Goal: Task Accomplishment & Management: Complete application form

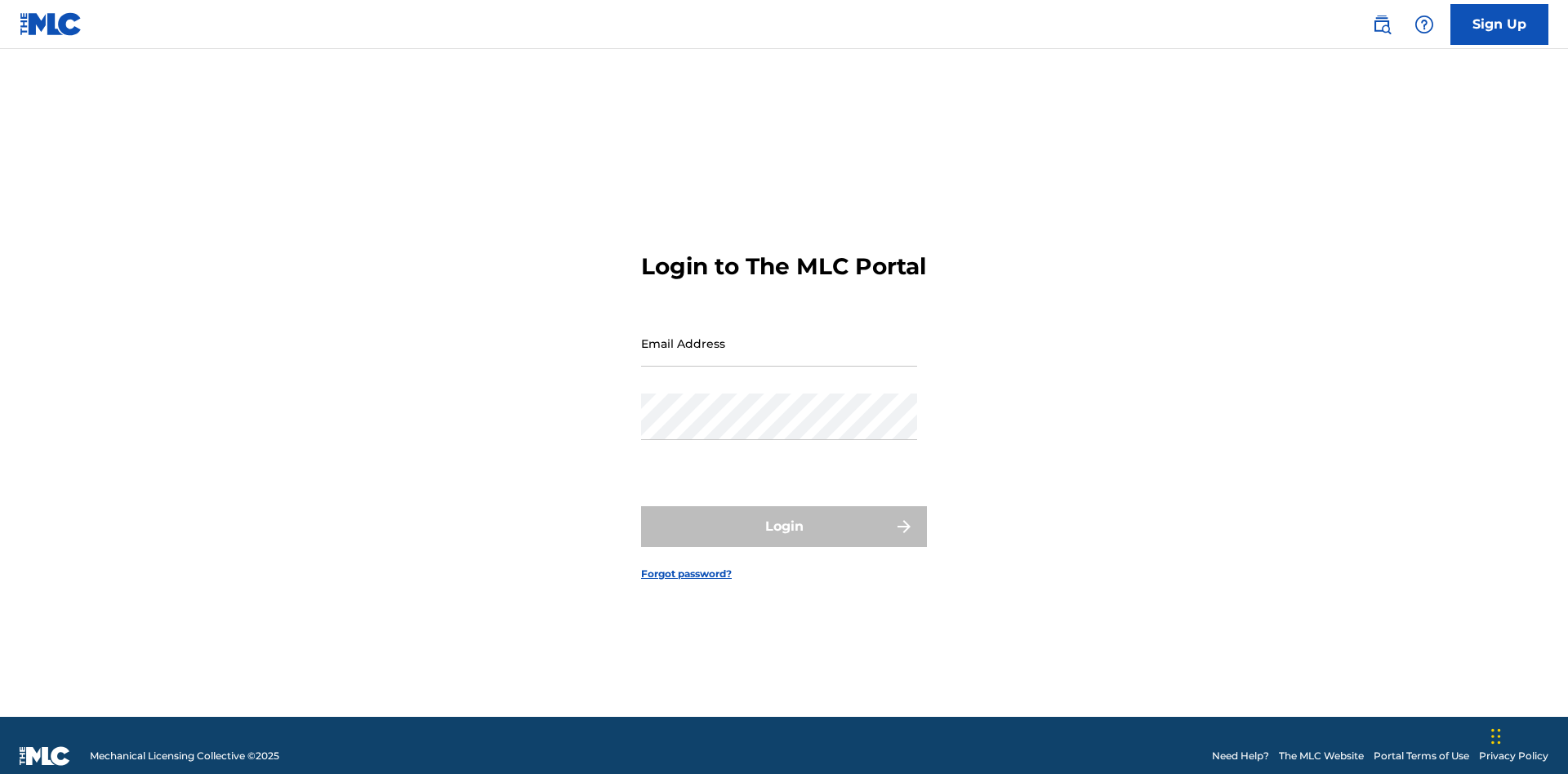
scroll to position [21, 0]
click at [1499, 24] on link "Sign Up" at bounding box center [1499, 24] width 98 height 41
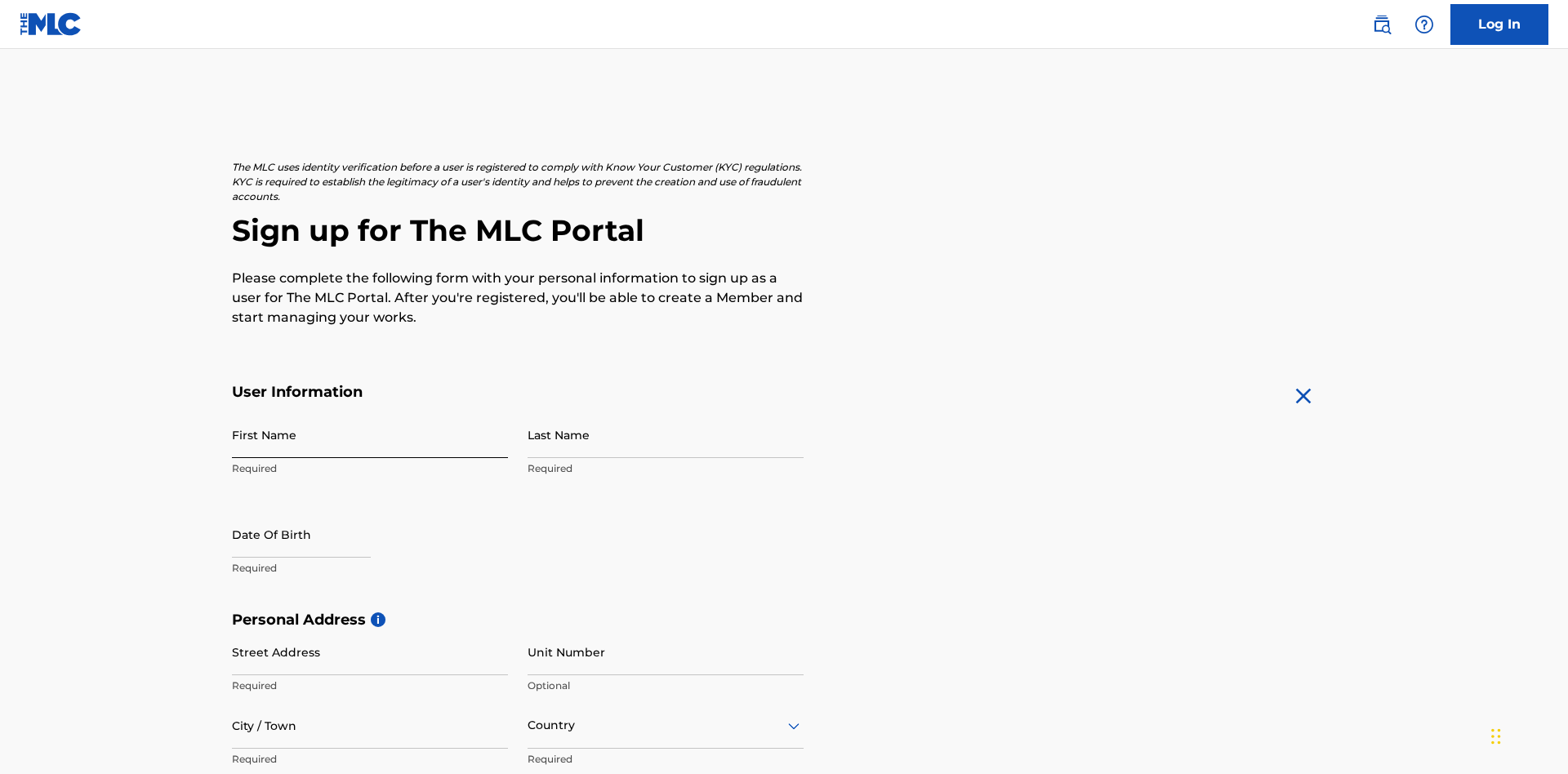
click at [370, 411] on input "First Name" at bounding box center [369, 434] width 276 height 47
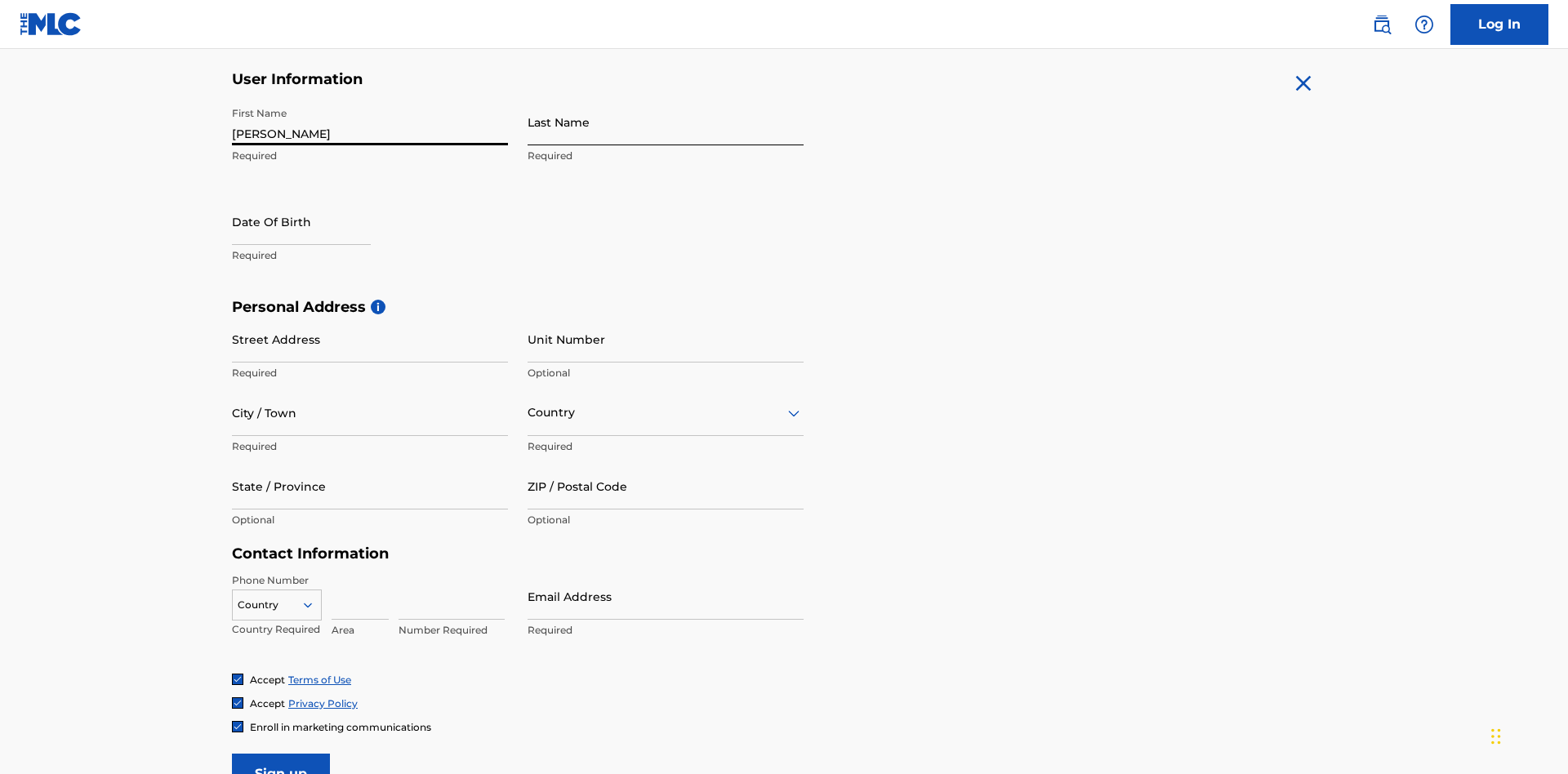
type input "[PERSON_NAME]"
click at [666, 122] on input "Last Name" at bounding box center [665, 122] width 276 height 47
type input "Ribble"
click at [315, 198] on input "text" at bounding box center [300, 221] width 139 height 47
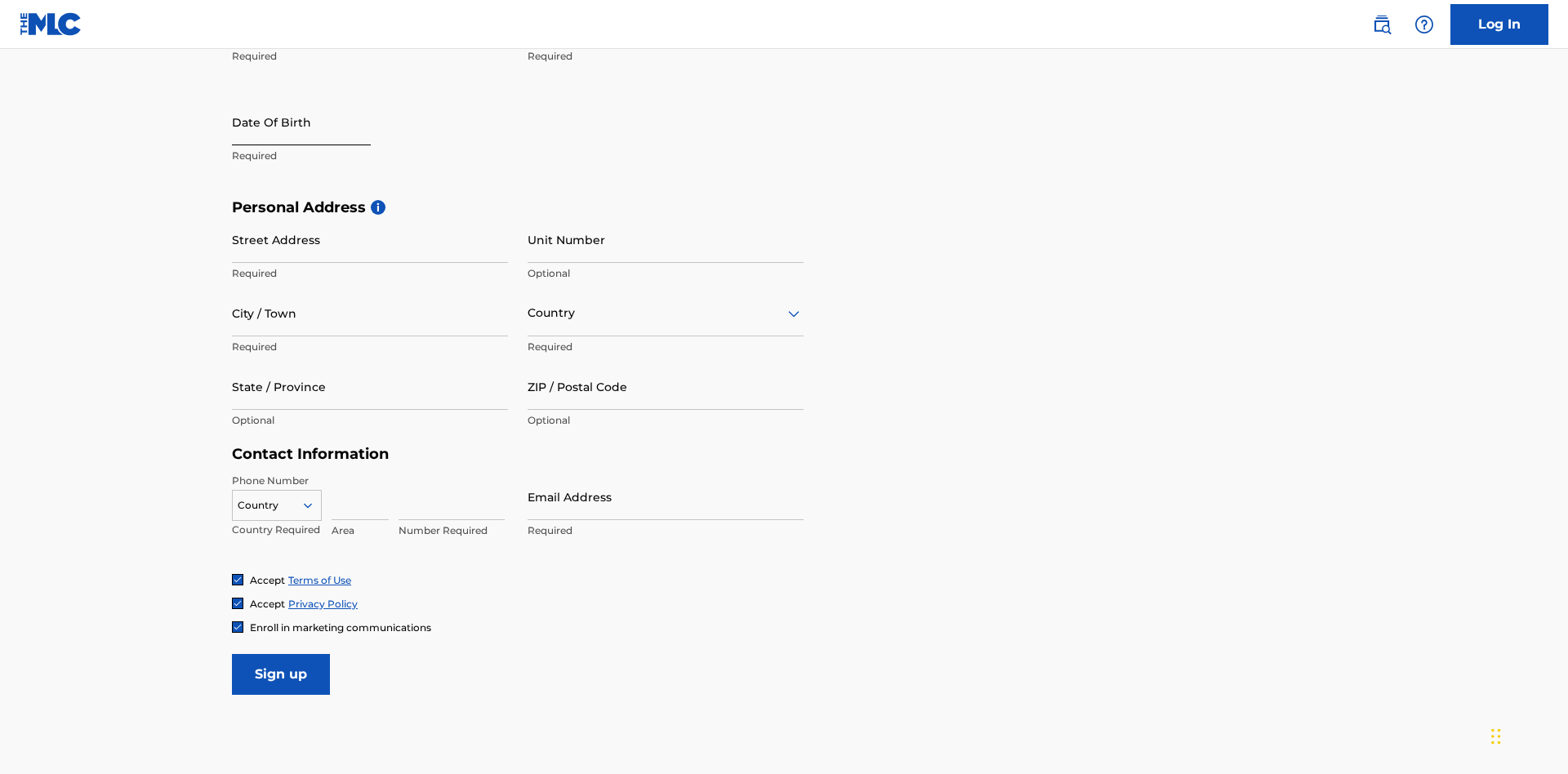
select select "7"
select select "2025"
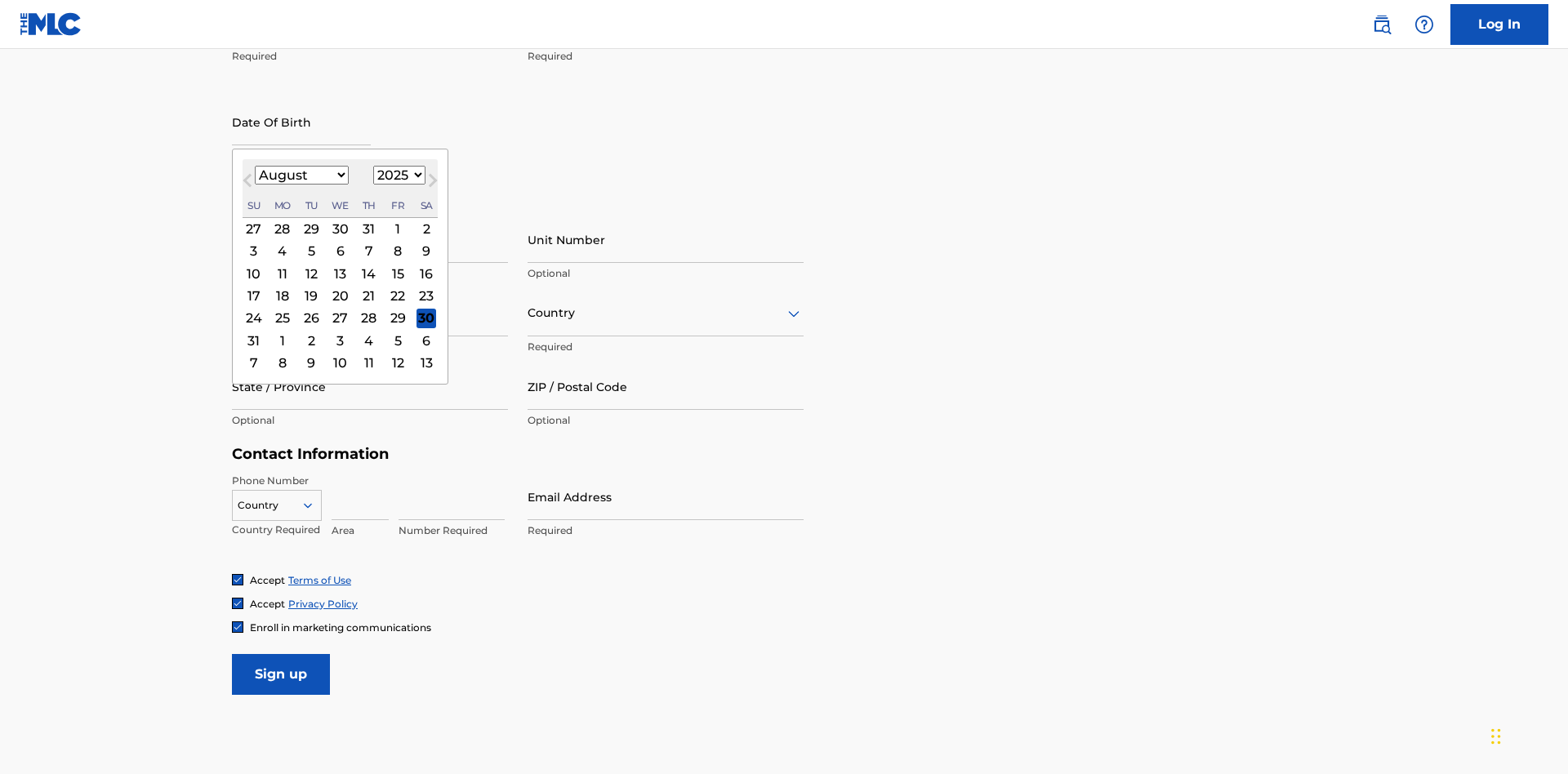
click at [300, 175] on select "January February March April May June July August September October November De…" at bounding box center [301, 175] width 94 height 19
select select "0"
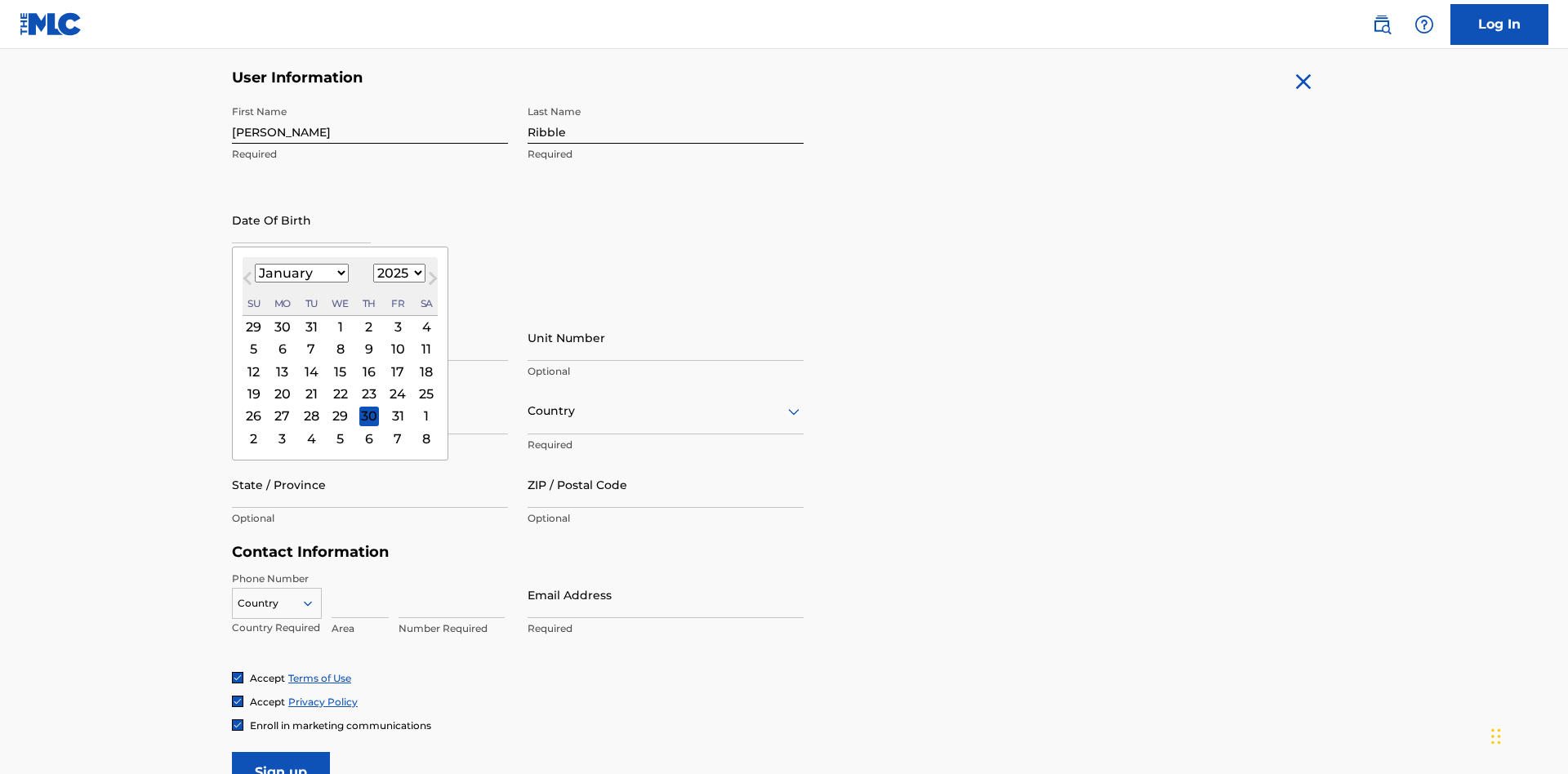
click at [397, 273] on select "1900 1901 1902 1903 1904 1905 1906 1907 1908 1909 1910 1911 1912 1913 1914 1915…" at bounding box center [399, 274] width 53 height 19
select select "1985"
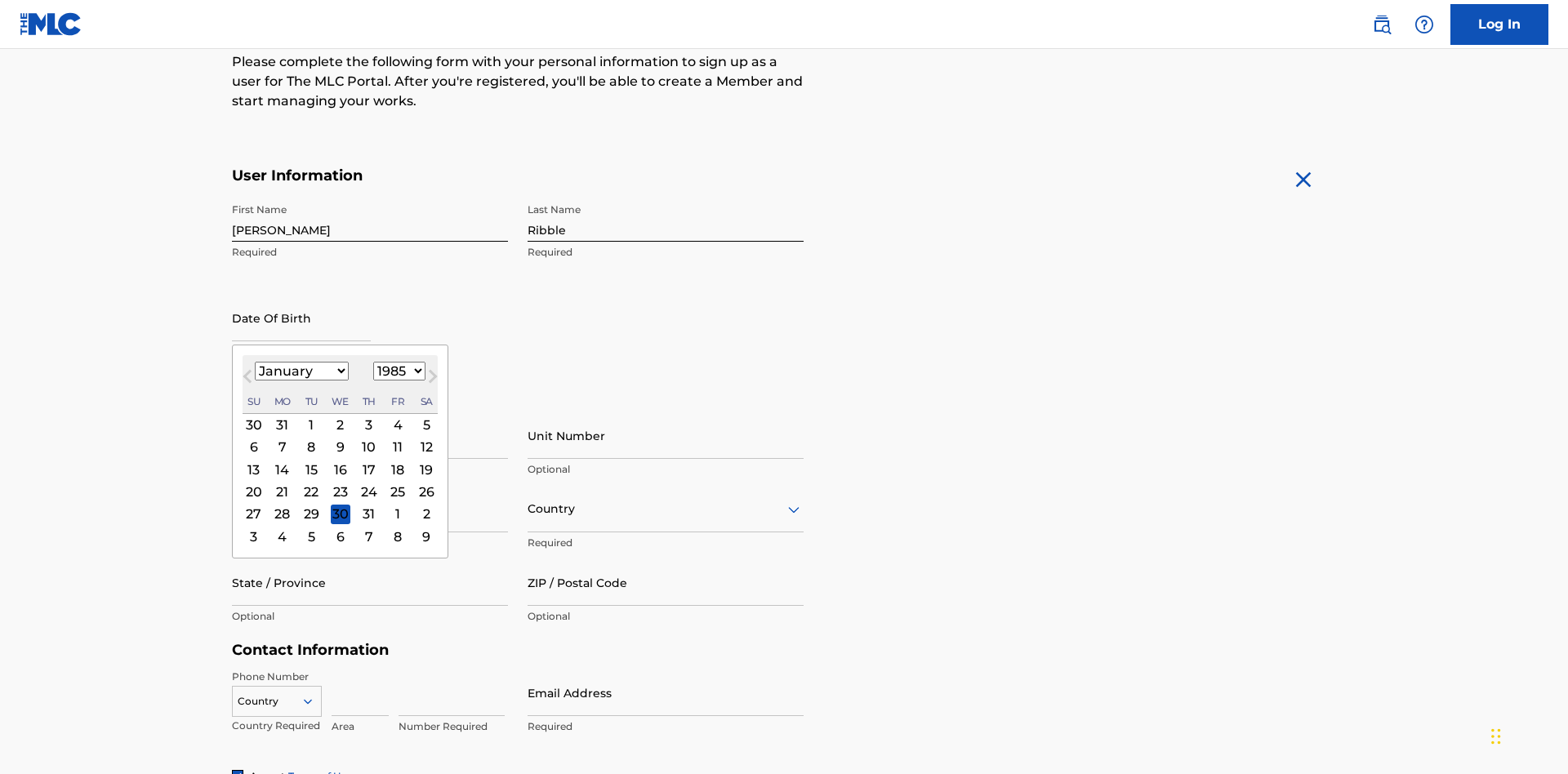
click at [397, 371] on select "1900 1901 1902 1903 1904 1905 1906 1907 1908 1909 1910 1911 1912 1913 1914 1915…" at bounding box center [399, 371] width 53 height 19
click at [310, 438] on div "8" at bounding box center [311, 448] width 19 height 19
type input "January 8 1985"
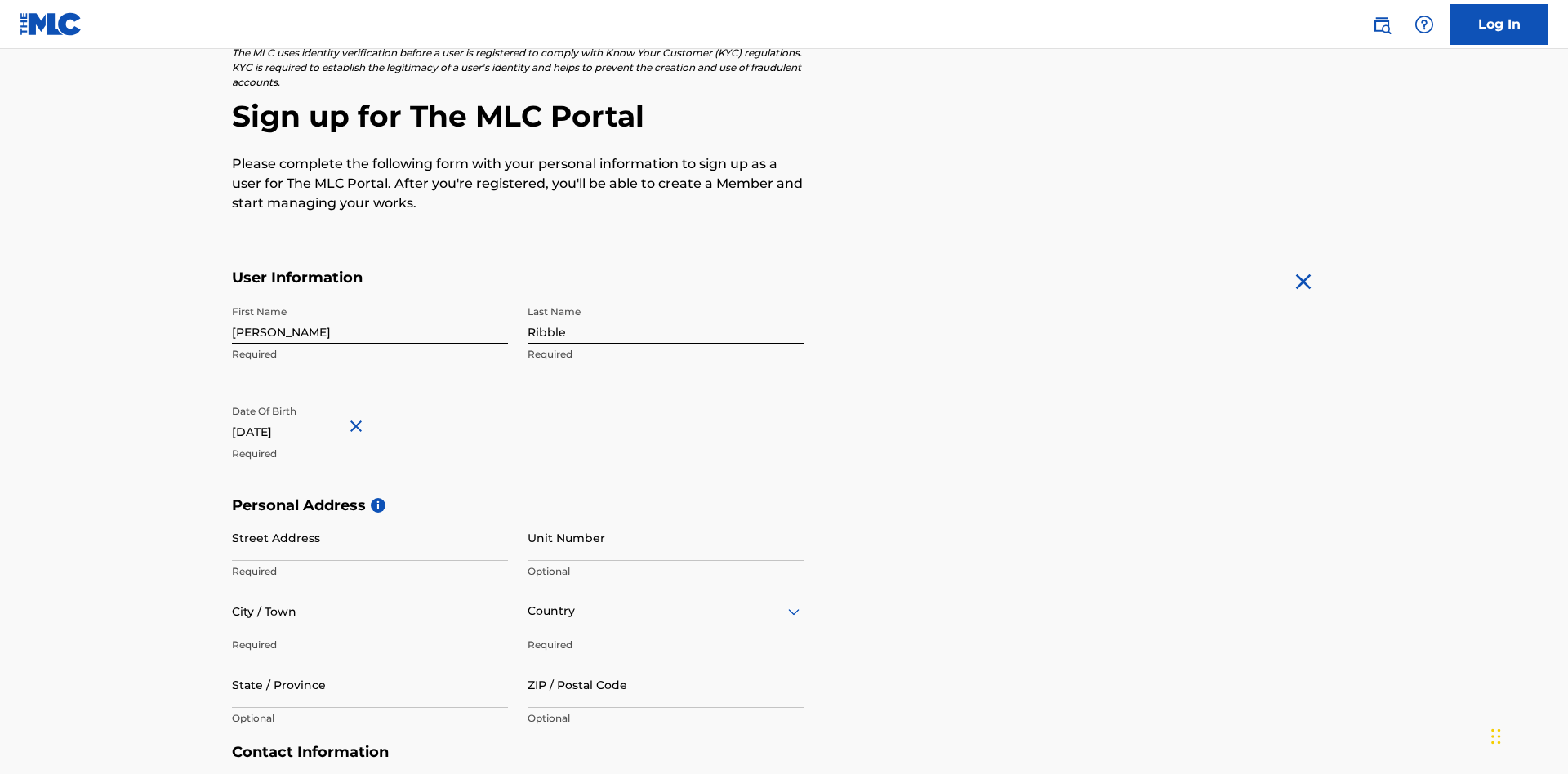
scroll to position [503, 0]
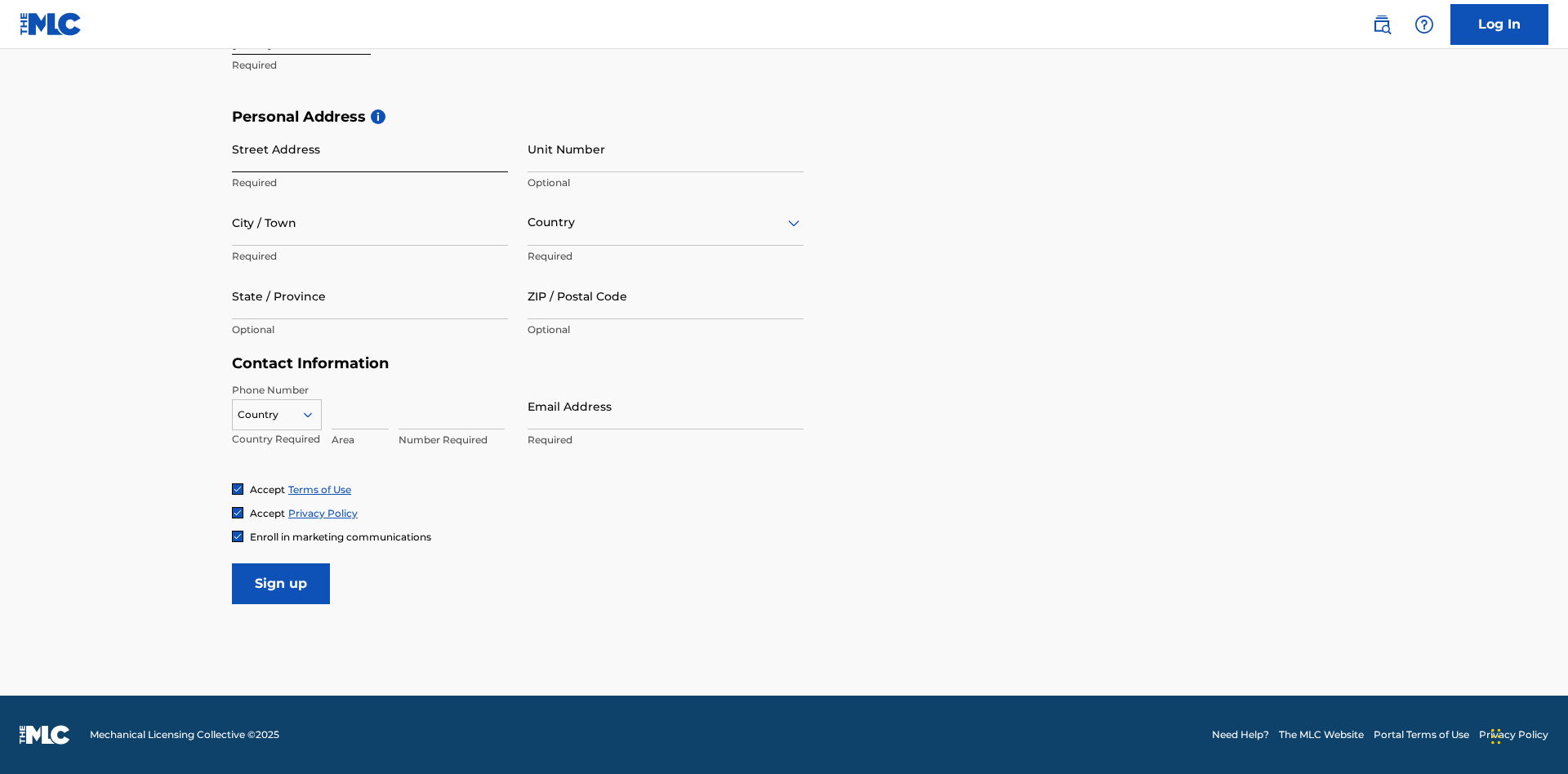
click at [370, 148] on input "Street Address" at bounding box center [369, 148] width 276 height 47
type input "[STREET_ADDRESS]"
click at [370, 222] on input "City / Town" at bounding box center [369, 222] width 276 height 47
type input "[GEOGRAPHIC_DATA]"
click at [528, 222] on input "text" at bounding box center [528, 223] width 3 height 17
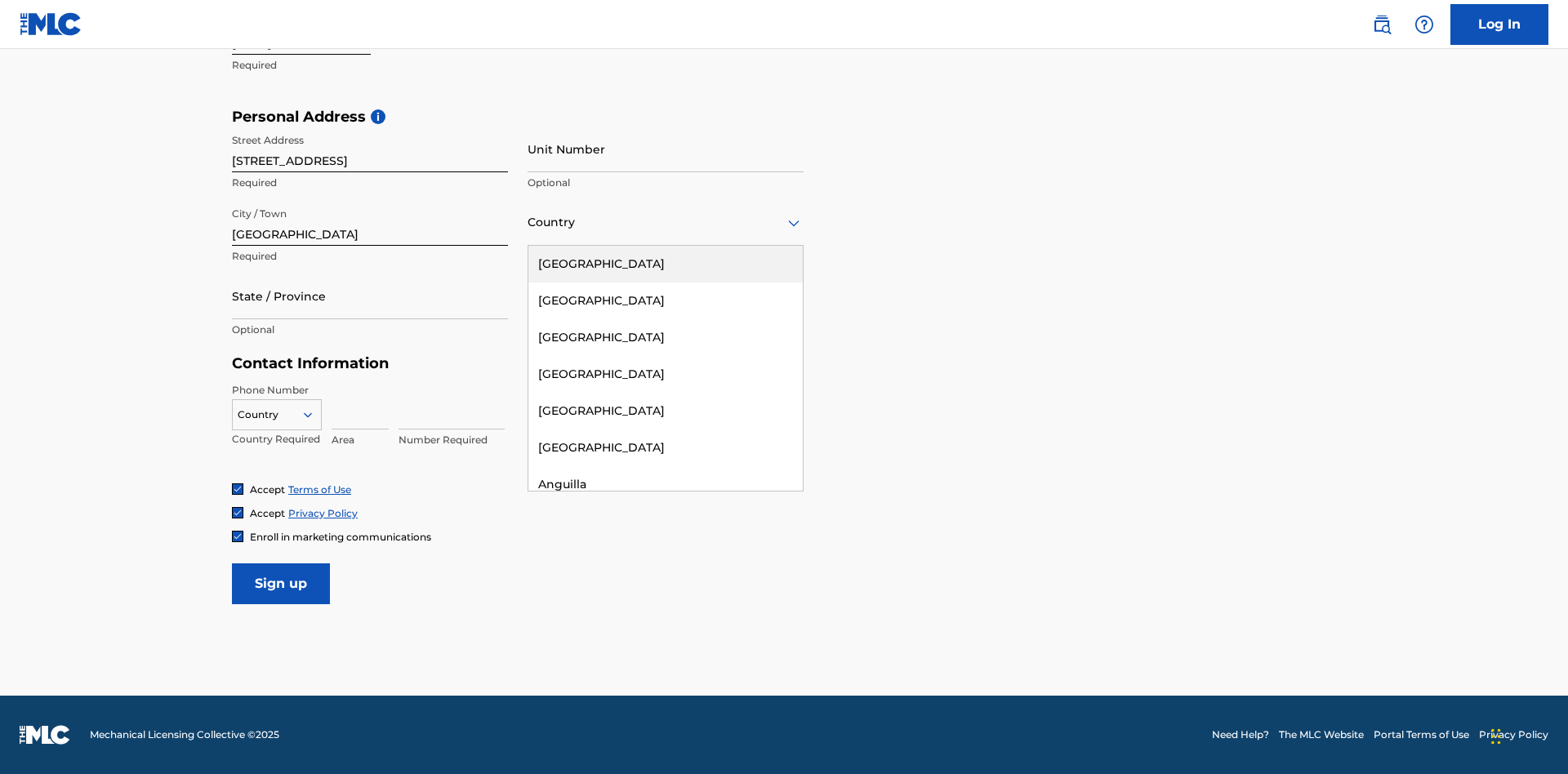
click at [666, 264] on div "[GEOGRAPHIC_DATA]" at bounding box center [665, 264] width 275 height 36
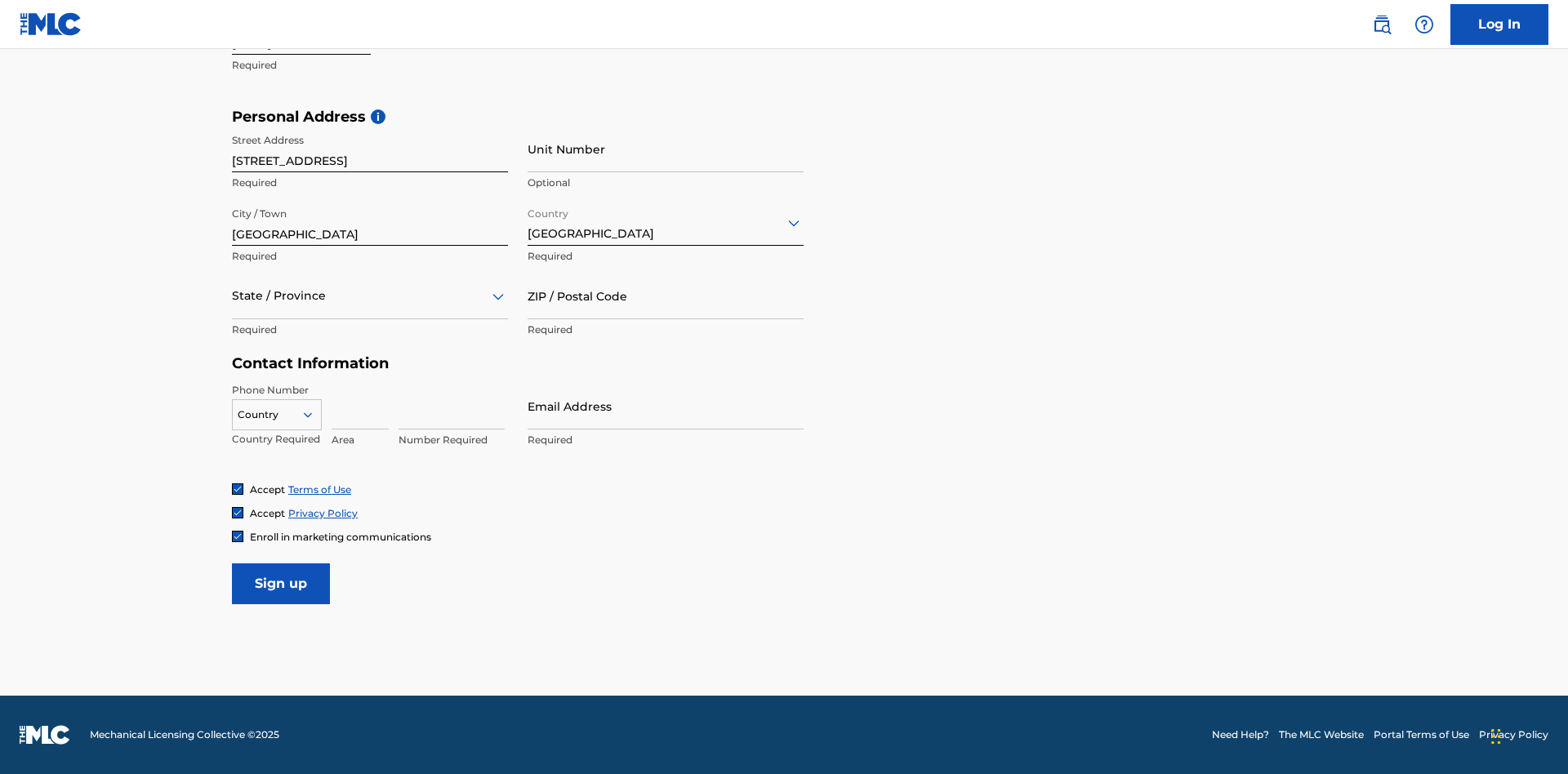
click at [370, 296] on div at bounding box center [369, 296] width 276 height 20
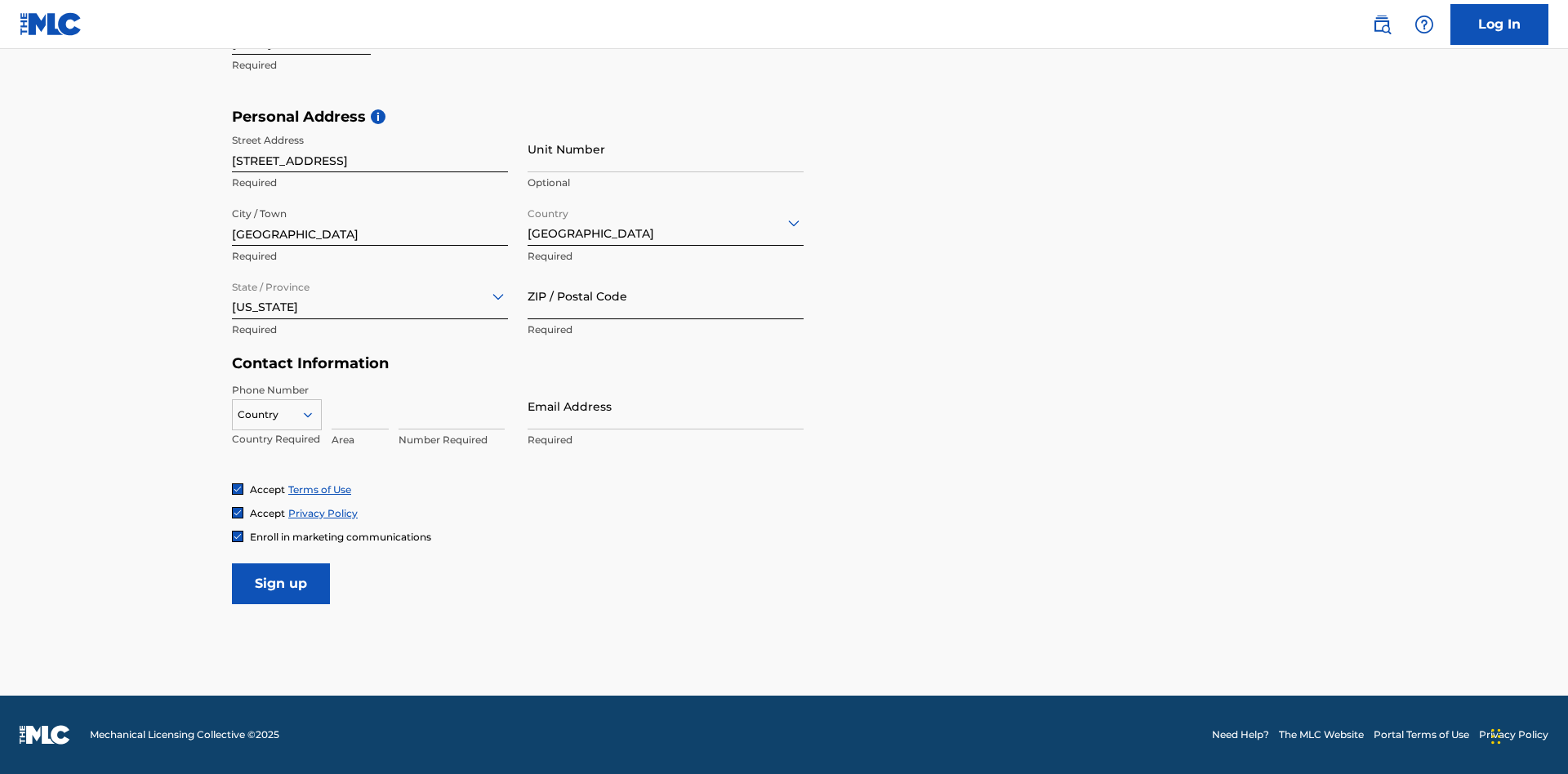
click at [666, 296] on input "ZIP / Postal Code" at bounding box center [665, 296] width 276 height 47
type input "43777"
click at [315, 414] on icon at bounding box center [307, 414] width 14 height 14
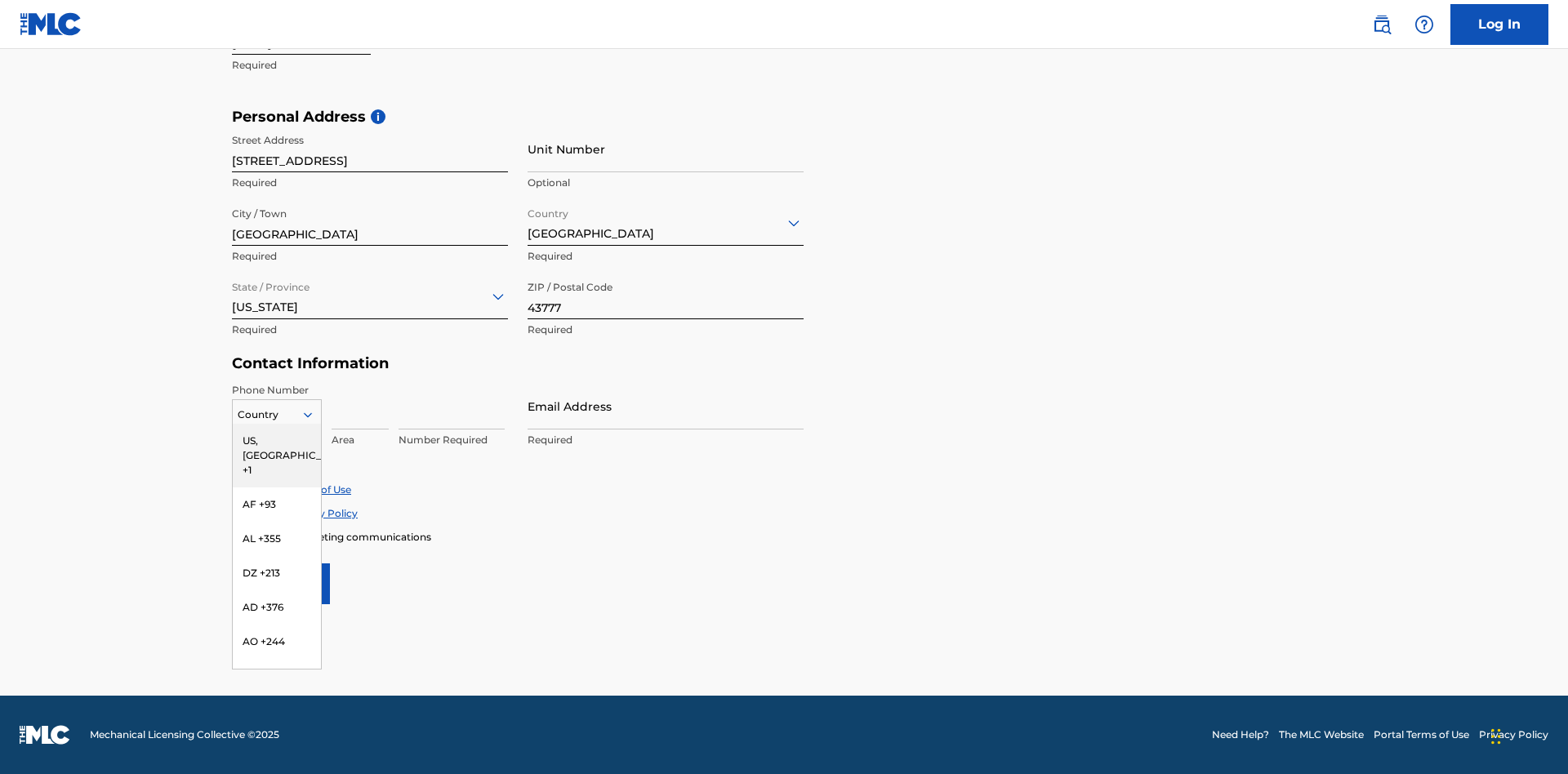
click at [276, 440] on div "US, CA +1" at bounding box center [276, 455] width 88 height 64
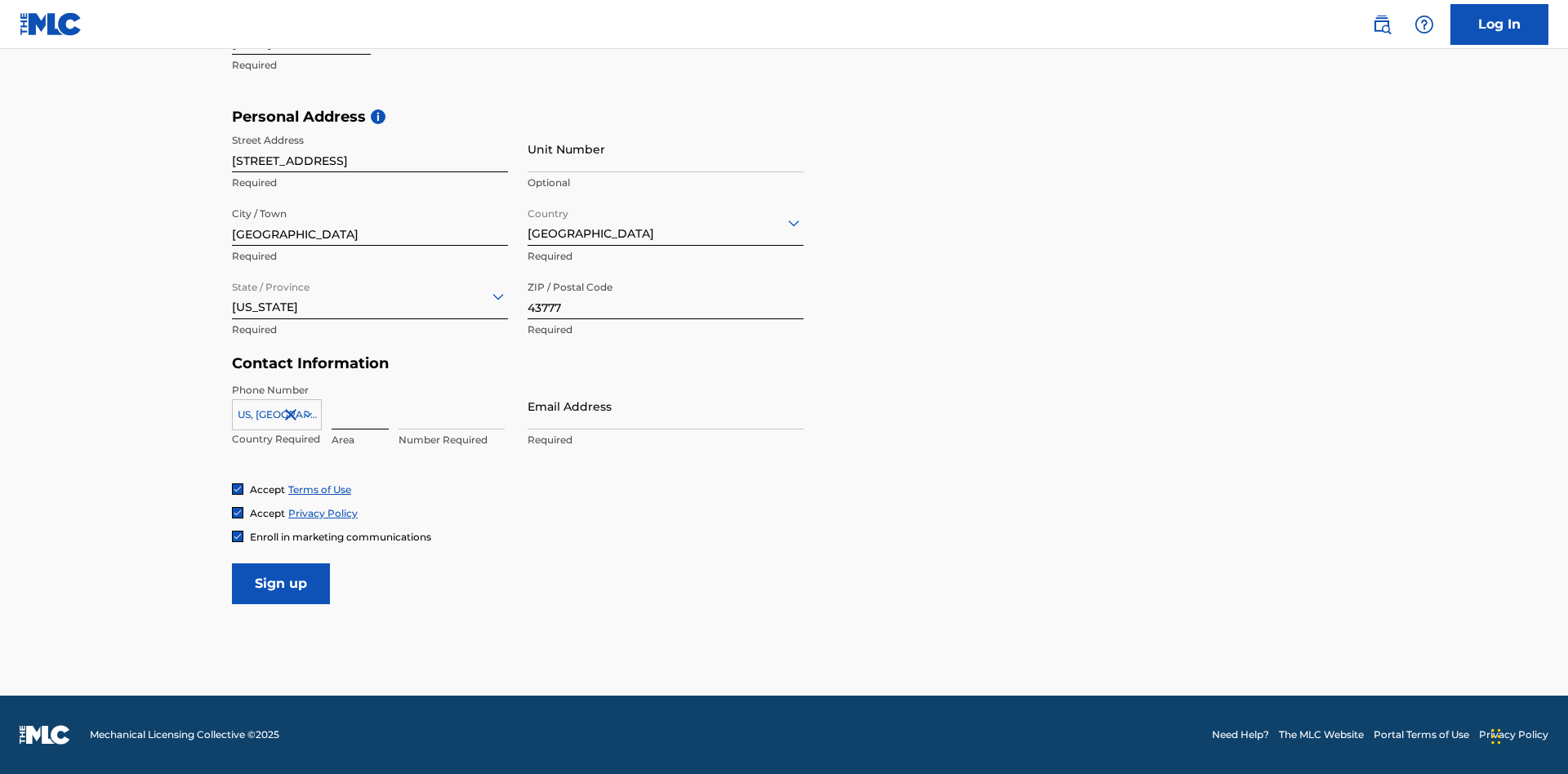
click at [360, 406] on input at bounding box center [361, 406] width 57 height 47
type input "740"
click at [452, 406] on input at bounding box center [452, 406] width 106 height 47
type input "8086351"
click at [666, 406] on input "Email Address" at bounding box center [665, 406] width 276 height 47
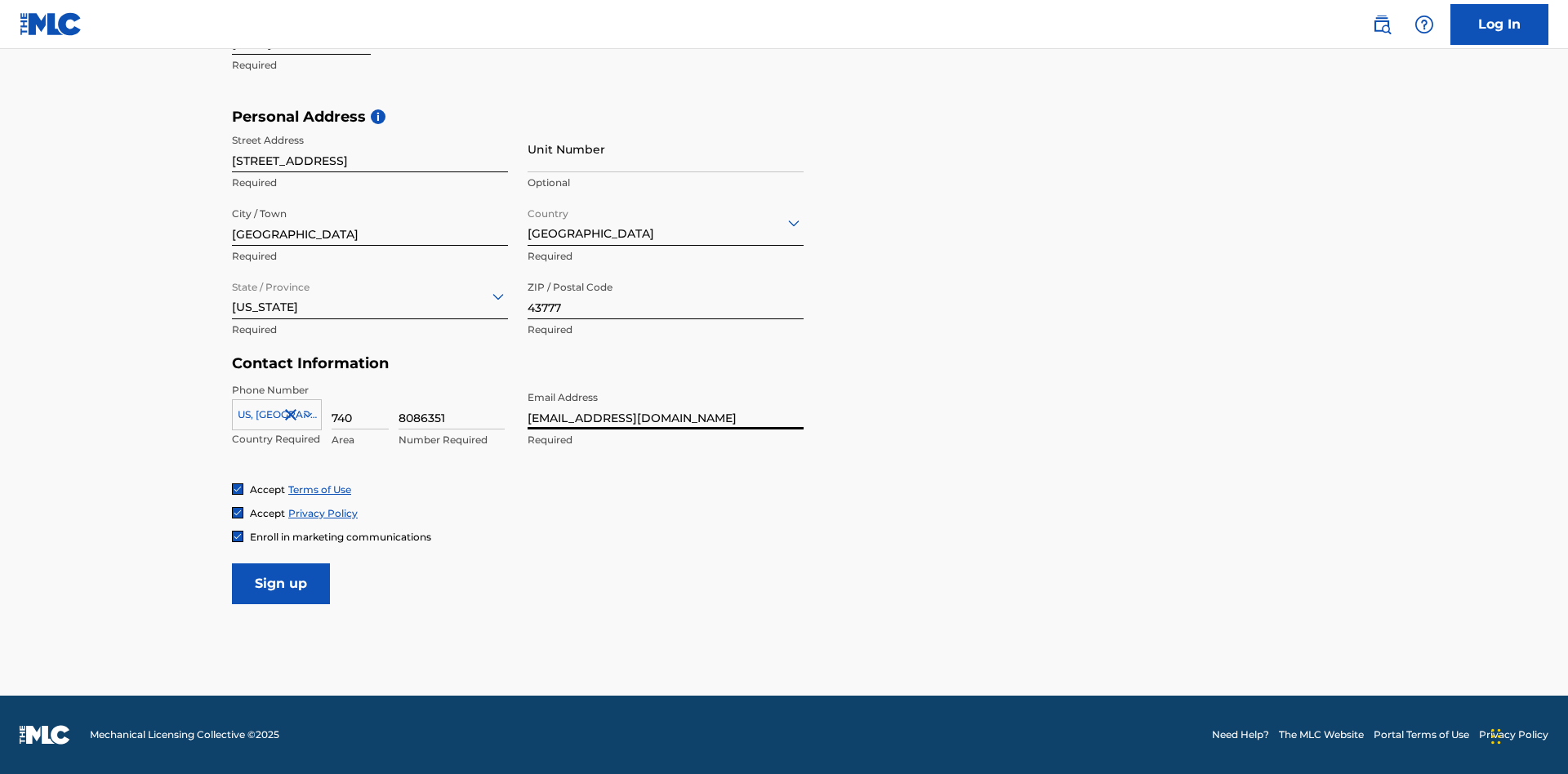
scroll to position [0, 54]
type input "[EMAIL_ADDRESS][DOMAIN_NAME]"
click at [281, 583] on input "Sign up" at bounding box center [280, 584] width 98 height 41
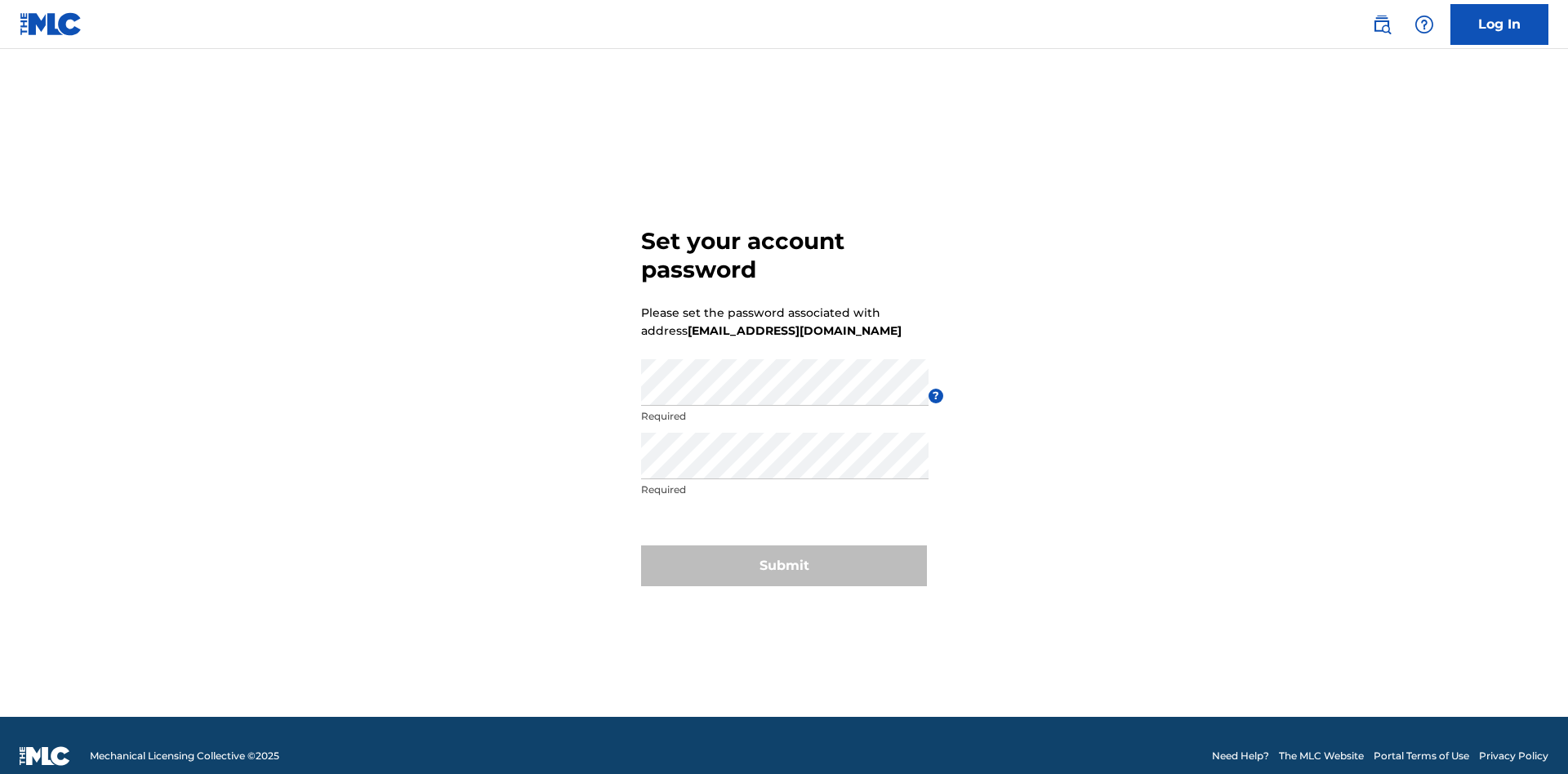
scroll to position [21, 0]
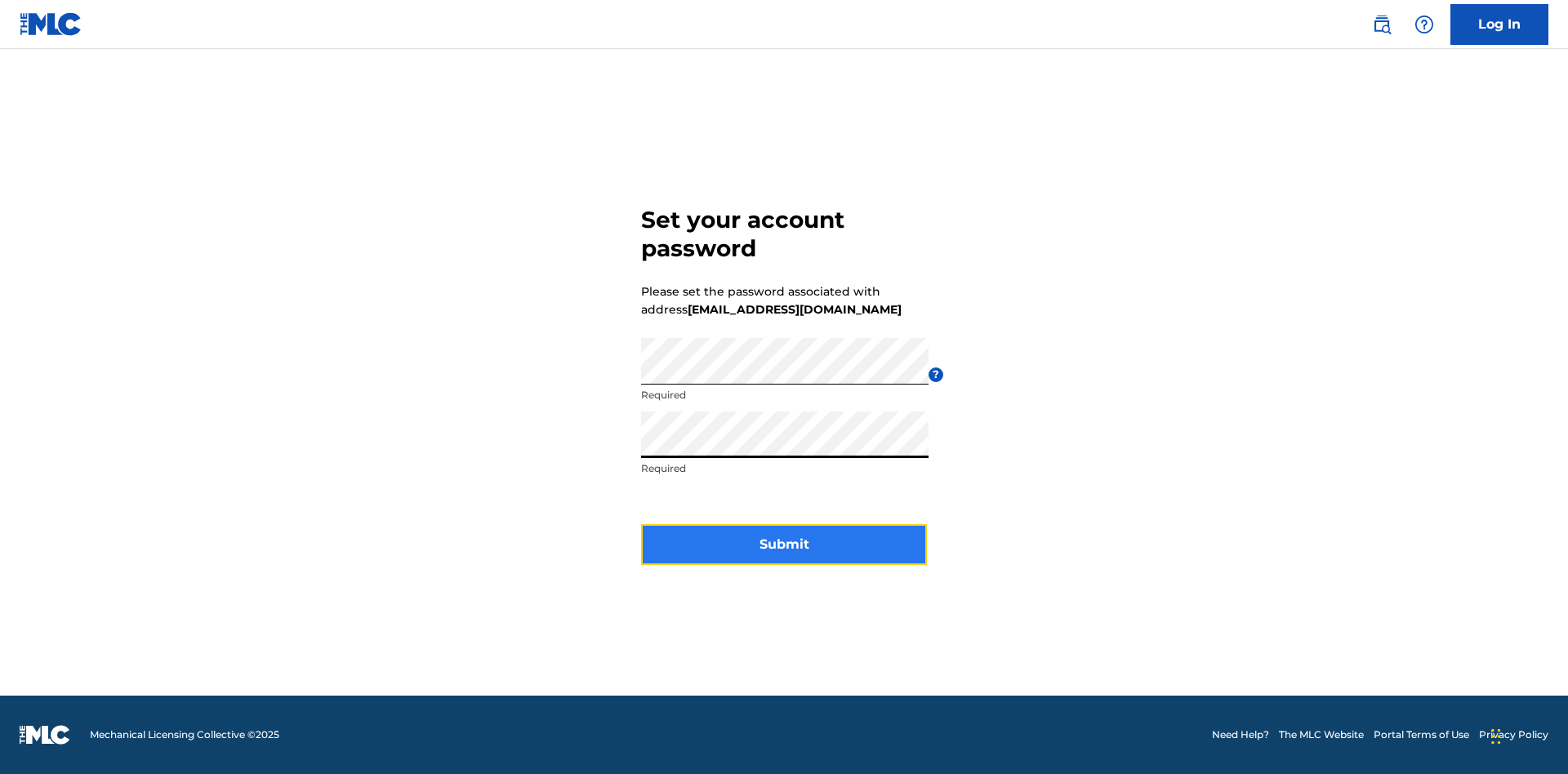
click at [784, 555] on button "Submit" at bounding box center [784, 544] width 286 height 41
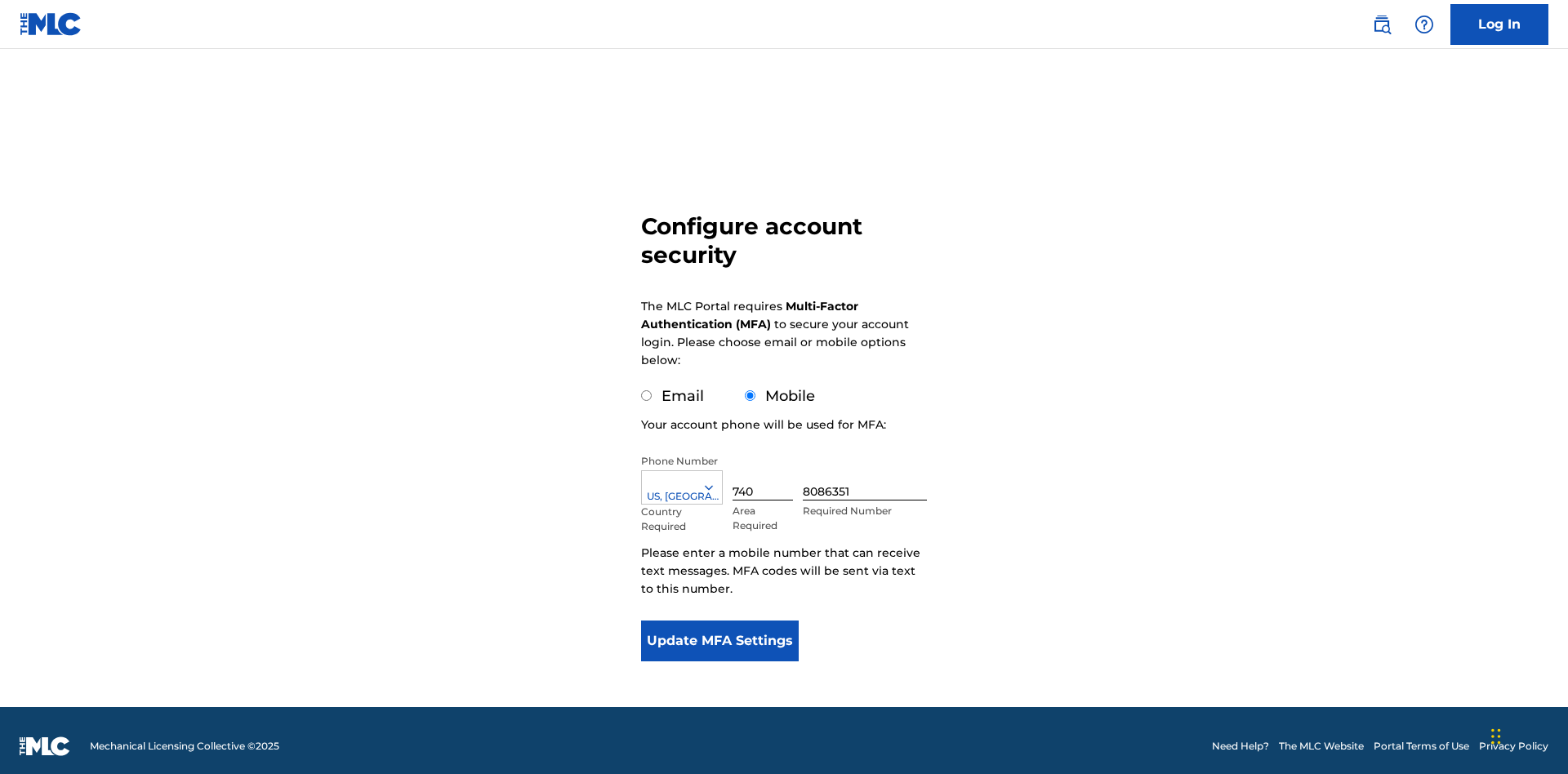
scroll to position [16, 0]
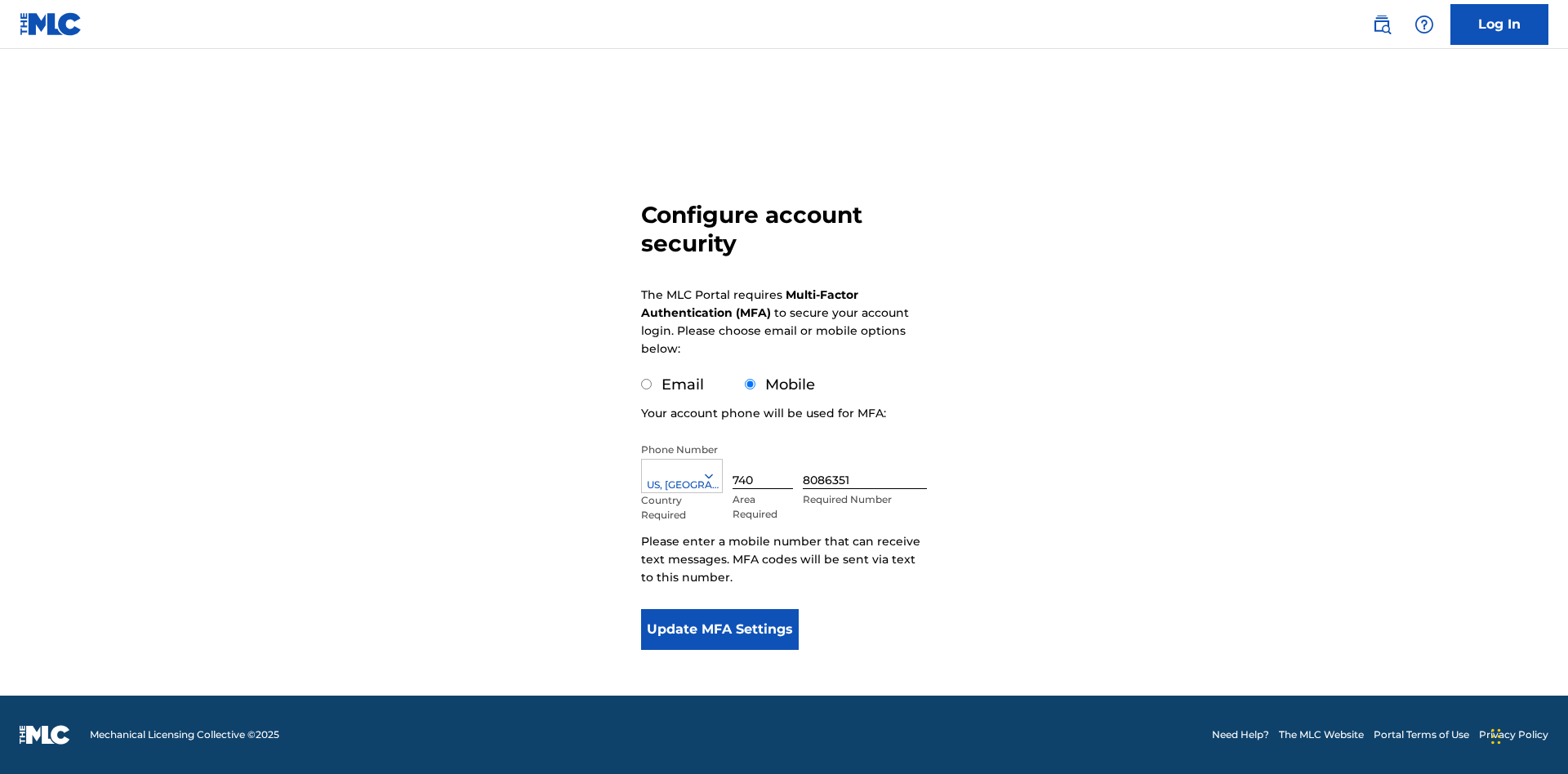
click at [647, 385] on input "Email" at bounding box center [646, 384] width 11 height 11
radio input "true"
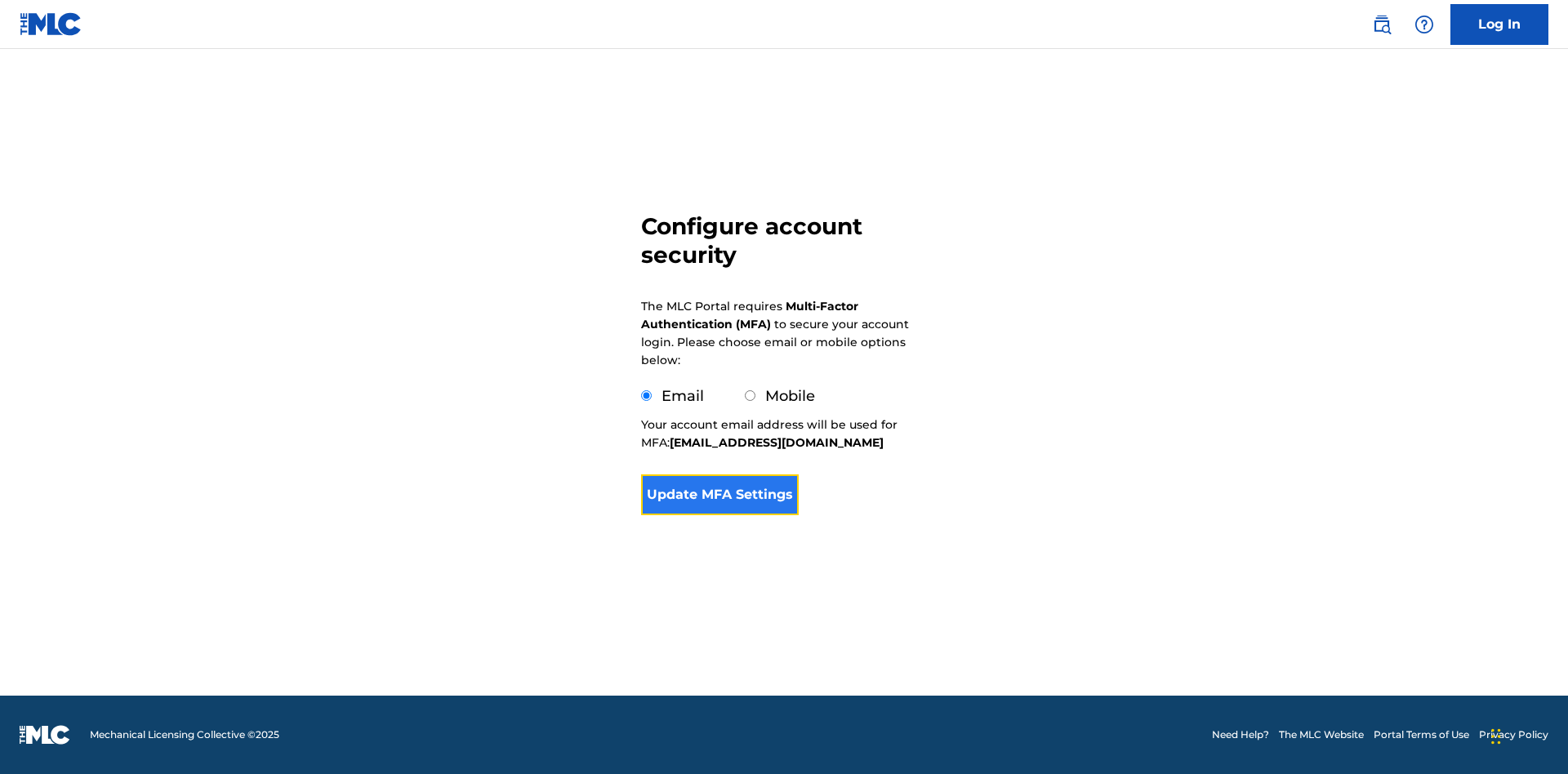
click at [719, 516] on button "Update MFA Settings" at bounding box center [719, 495] width 158 height 41
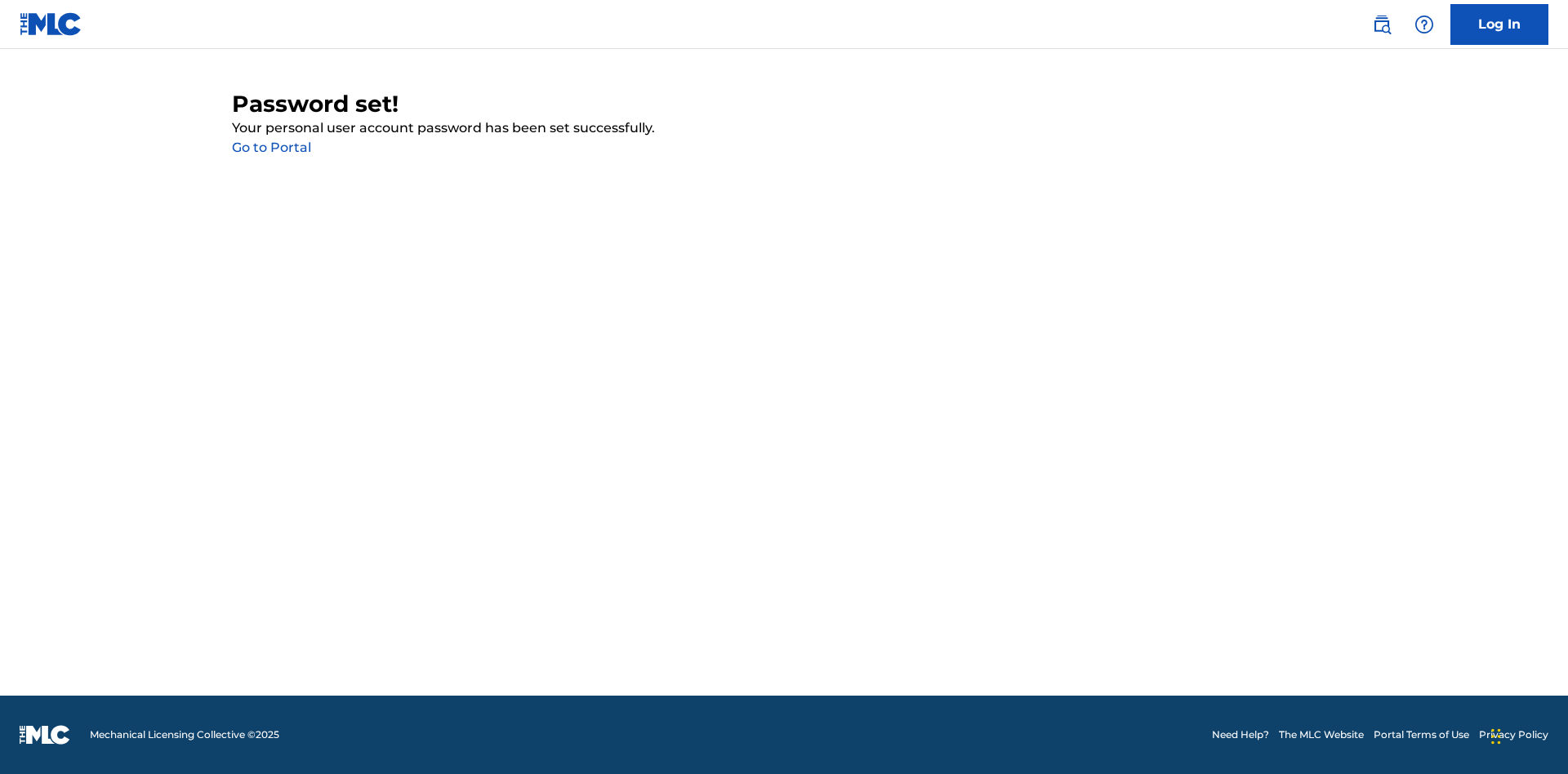
click at [271, 147] on link "Go to Portal" at bounding box center [271, 147] width 79 height 15
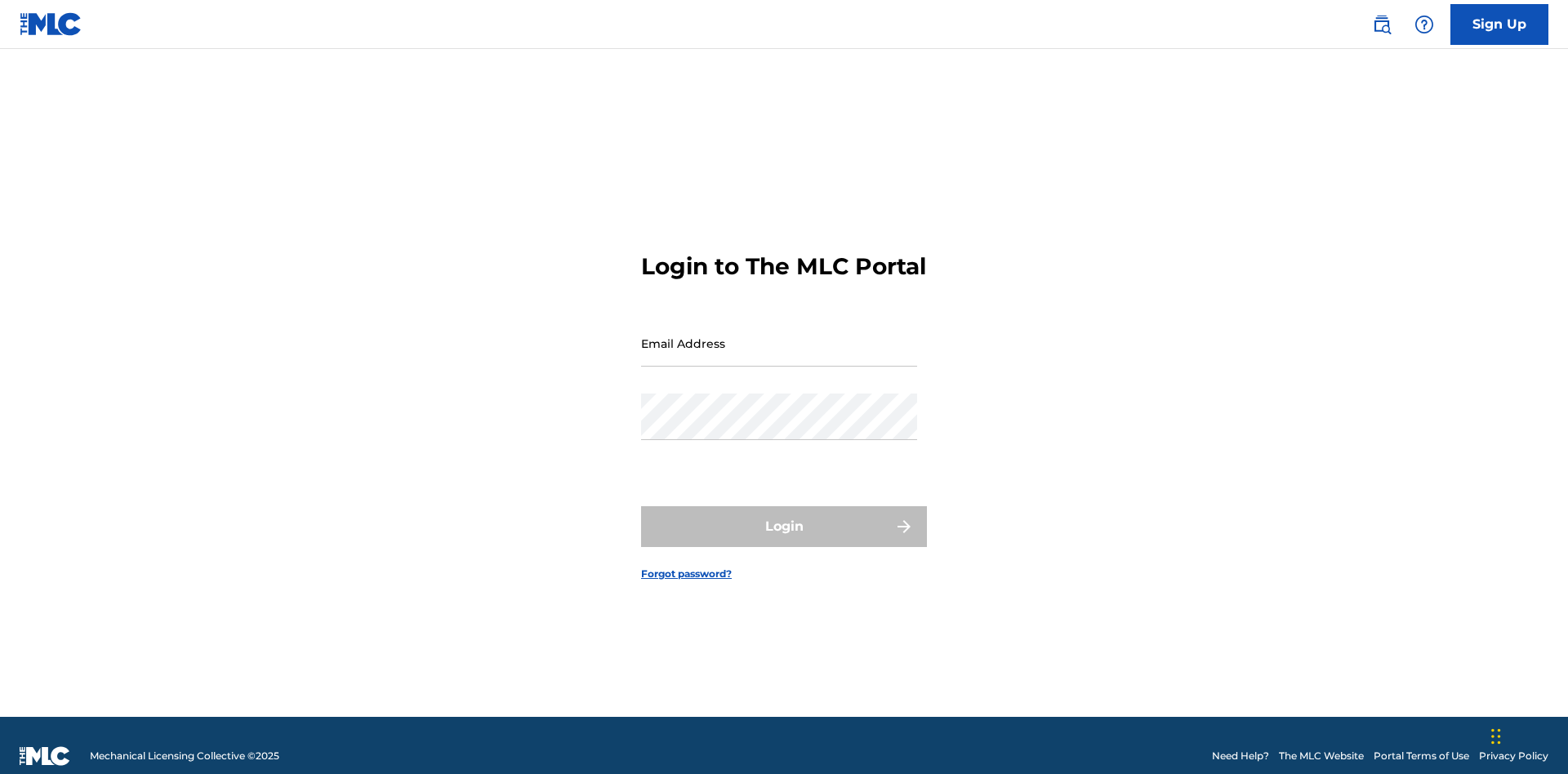
scroll to position [21, 0]
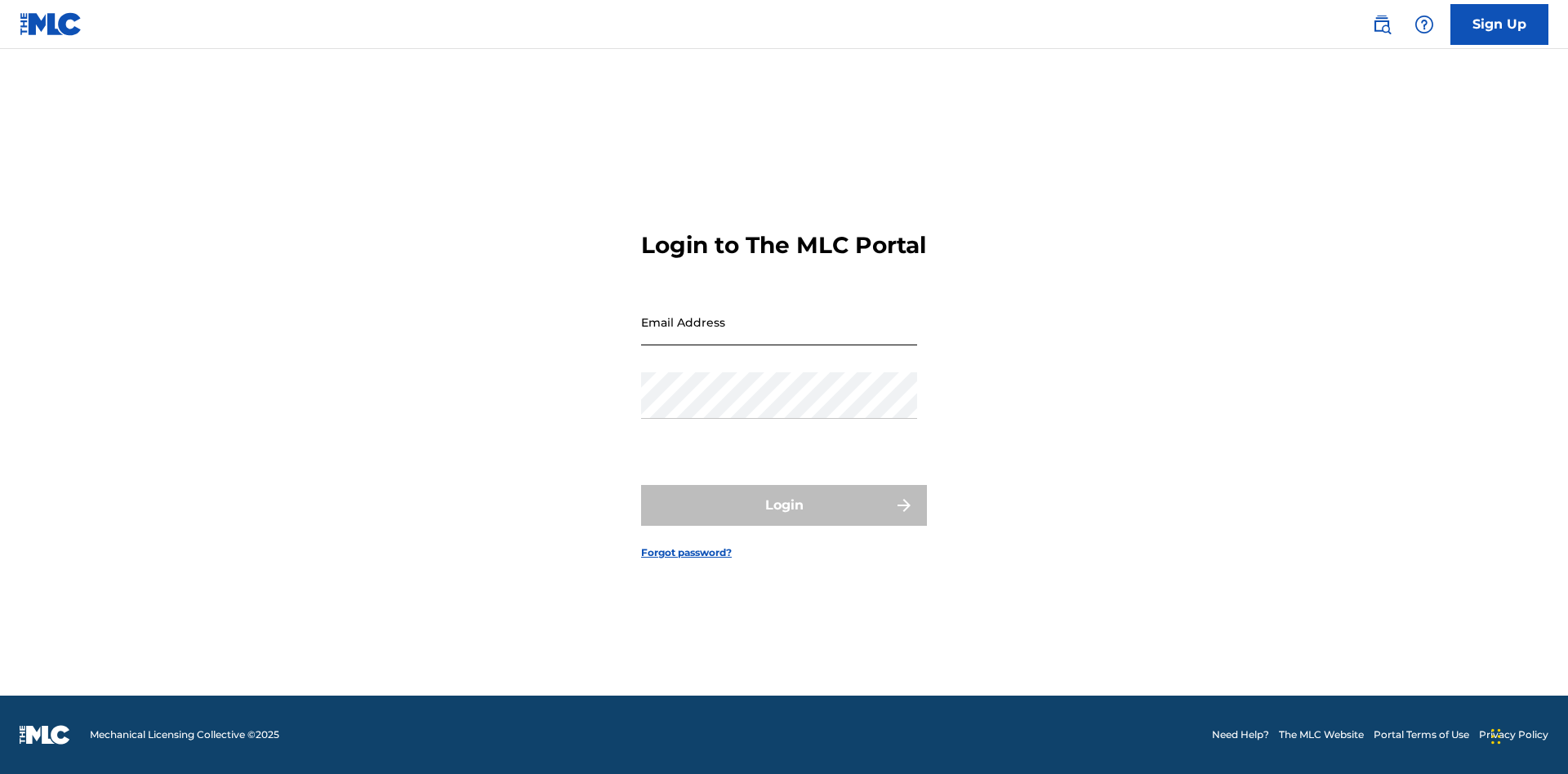
click at [779, 336] on input "Email Address" at bounding box center [779, 321] width 276 height 47
type input "4b450408-dc74-4520-9029-001570d52207@mailslurp.biz"
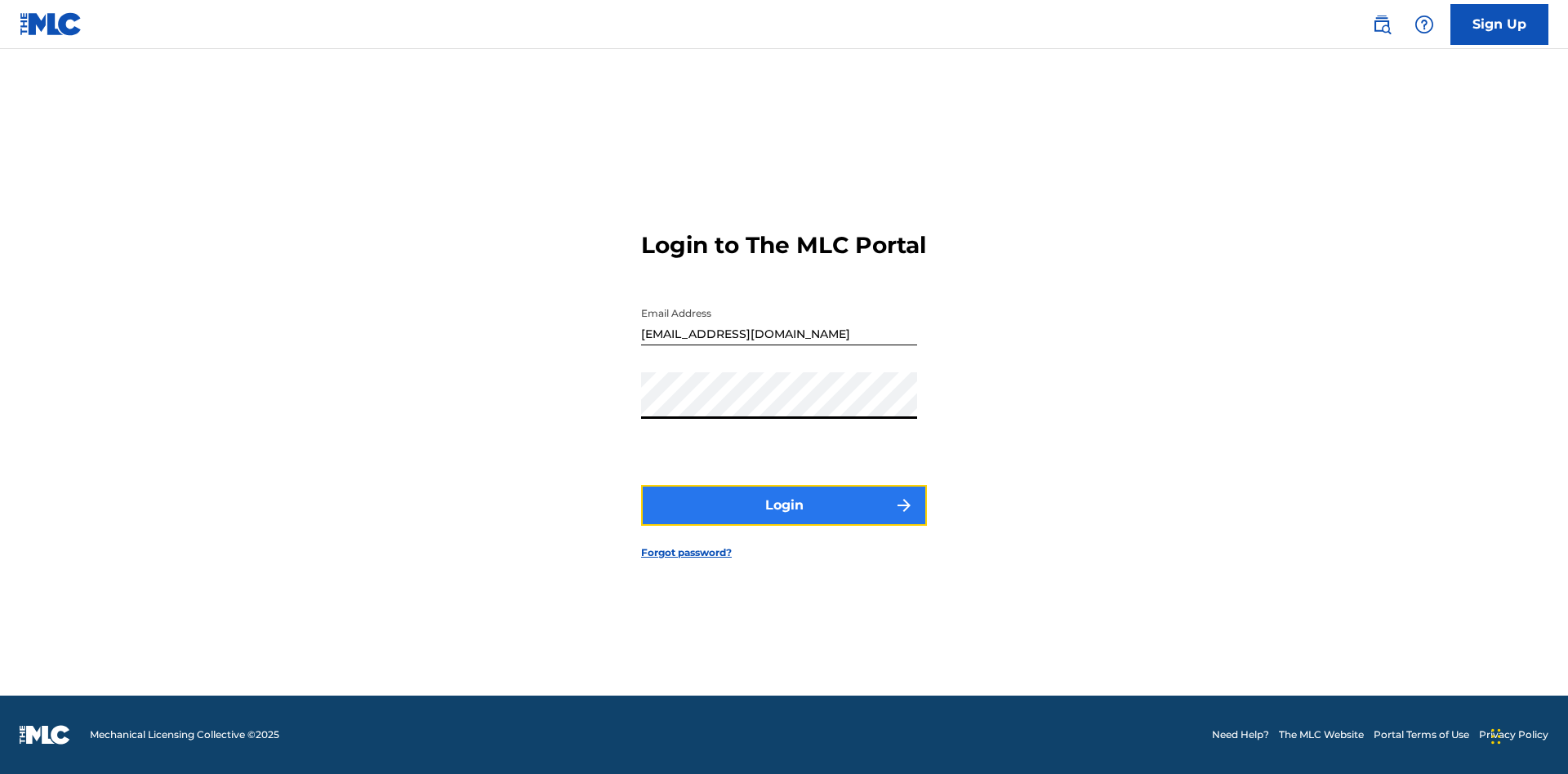
click at [784, 520] on button "Login" at bounding box center [784, 505] width 286 height 41
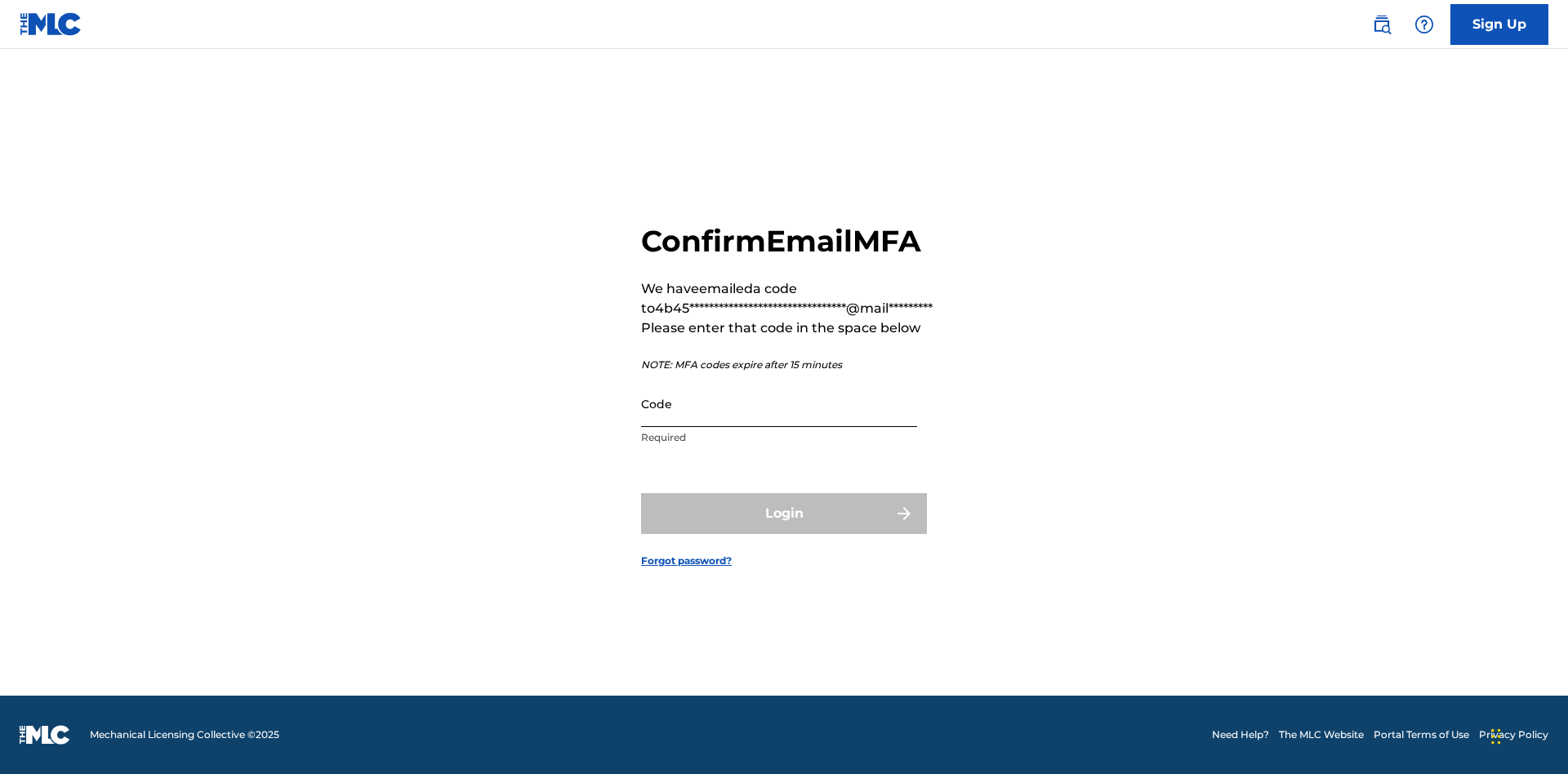
click at [779, 404] on input "Code" at bounding box center [779, 404] width 276 height 47
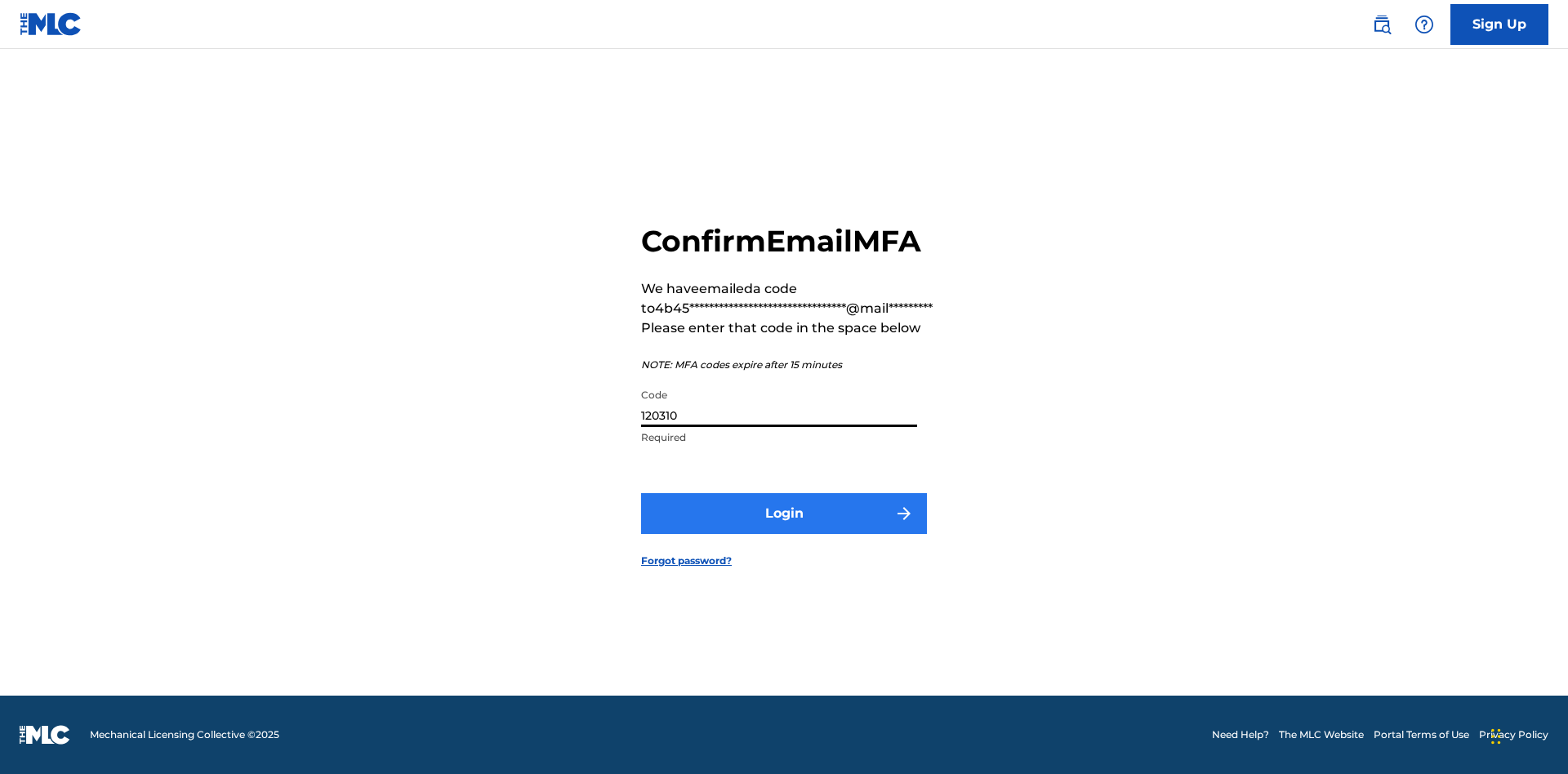
type input "120310"
click at [784, 513] on button "Login" at bounding box center [784, 514] width 286 height 41
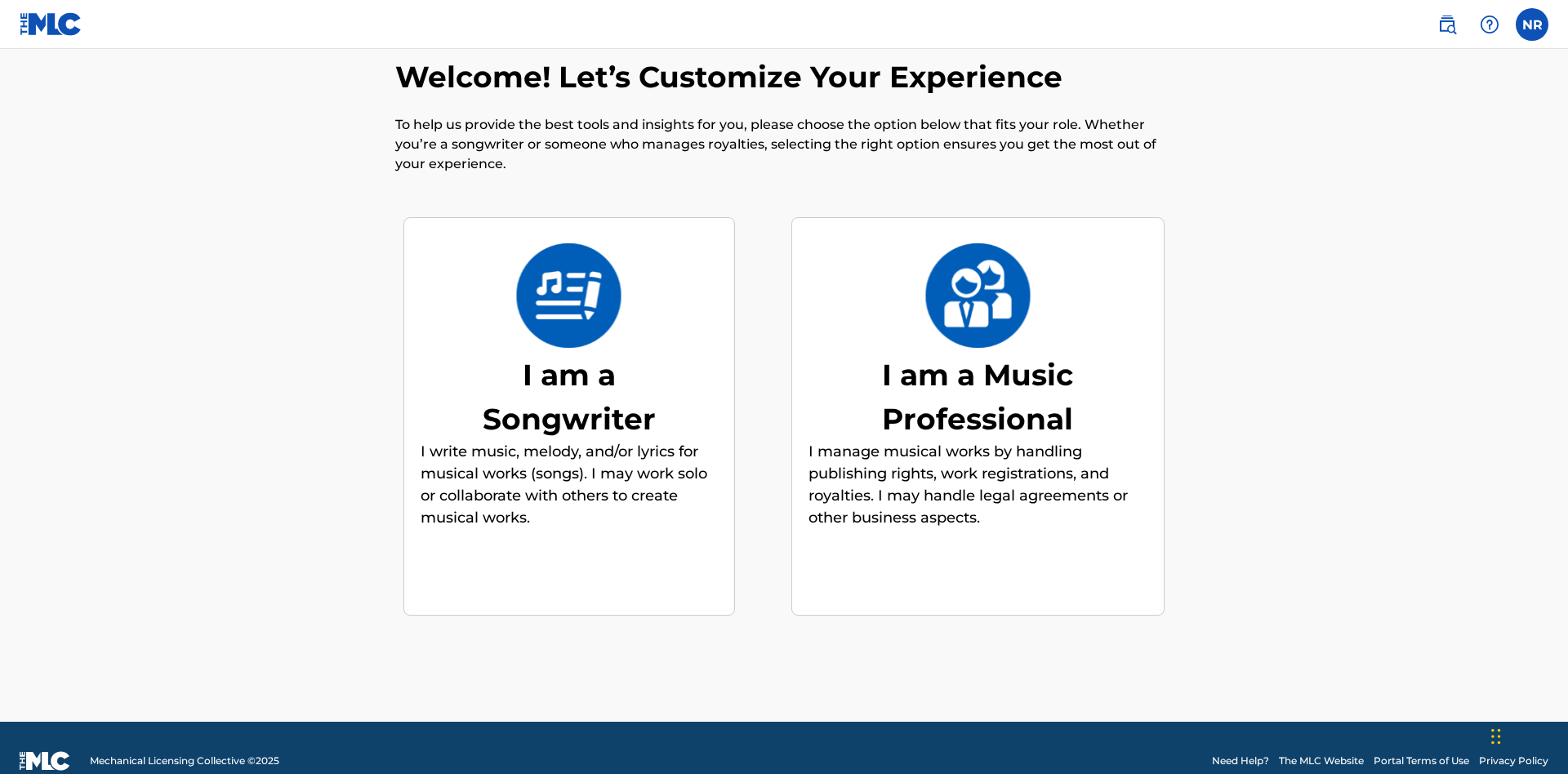
click at [568, 370] on div "I am a Songwriter" at bounding box center [569, 397] width 245 height 88
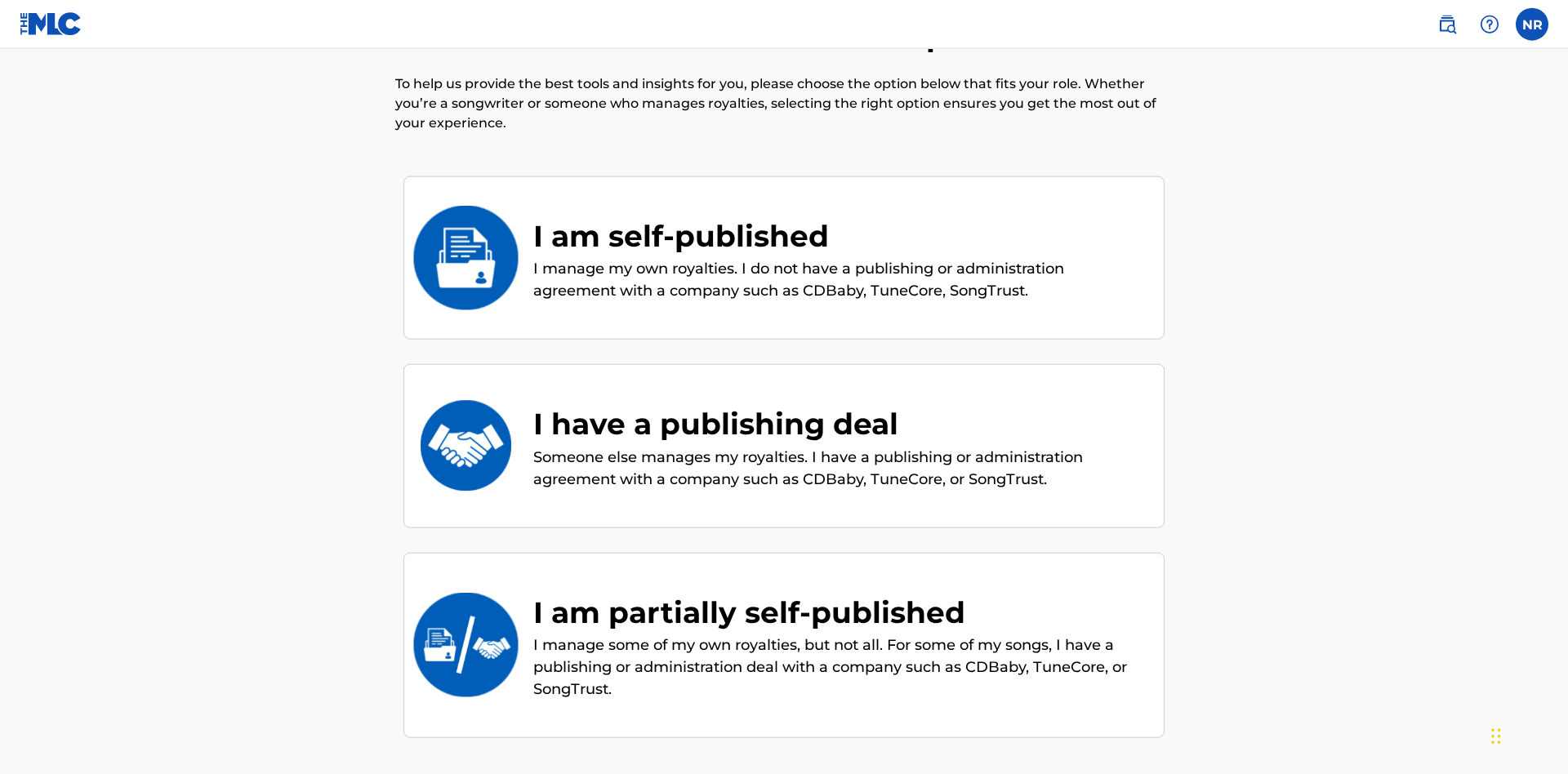
scroll to position [221, 0]
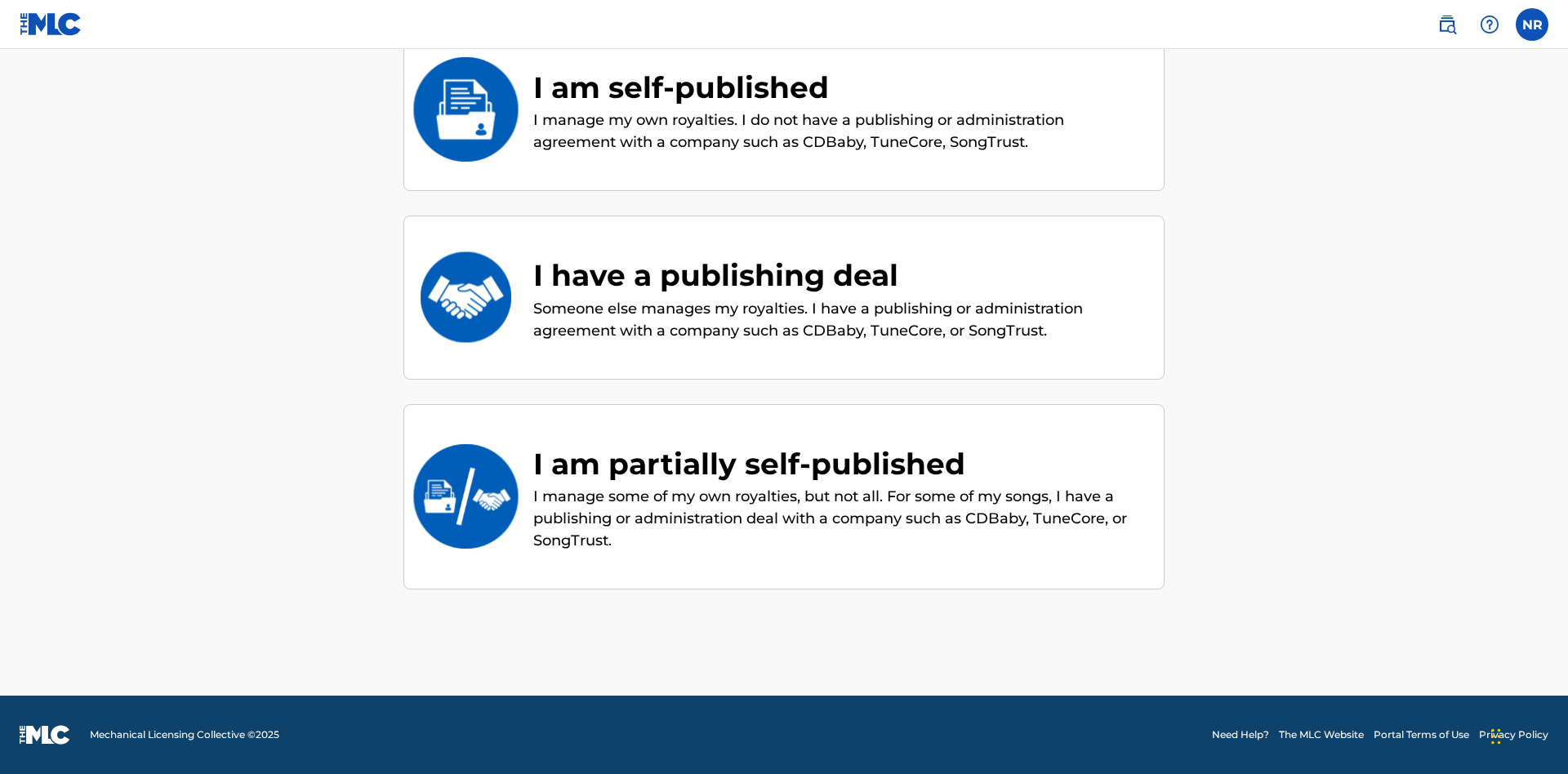
click at [840, 276] on div "I have a publishing deal" at bounding box center [840, 276] width 614 height 44
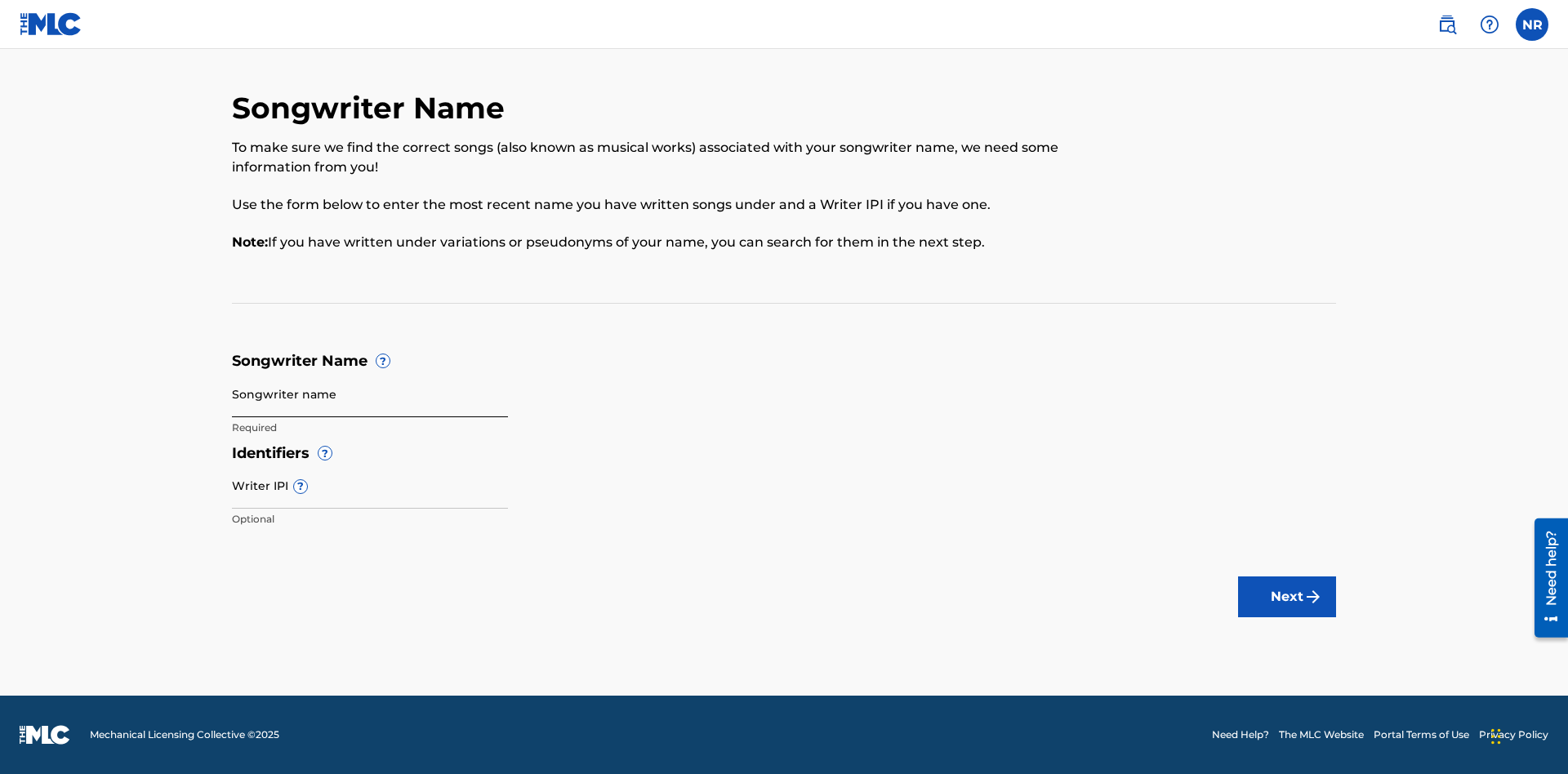
click at [370, 393] on input "Songwriter name" at bounding box center [369, 394] width 276 height 47
type input "pxWvYzocFifv8qnQKUCvq0heE 44gQqT85HRGFsQCMlOEwuO7u0"
click at [370, 485] on input "Writer IPI ?" at bounding box center [369, 485] width 276 height 47
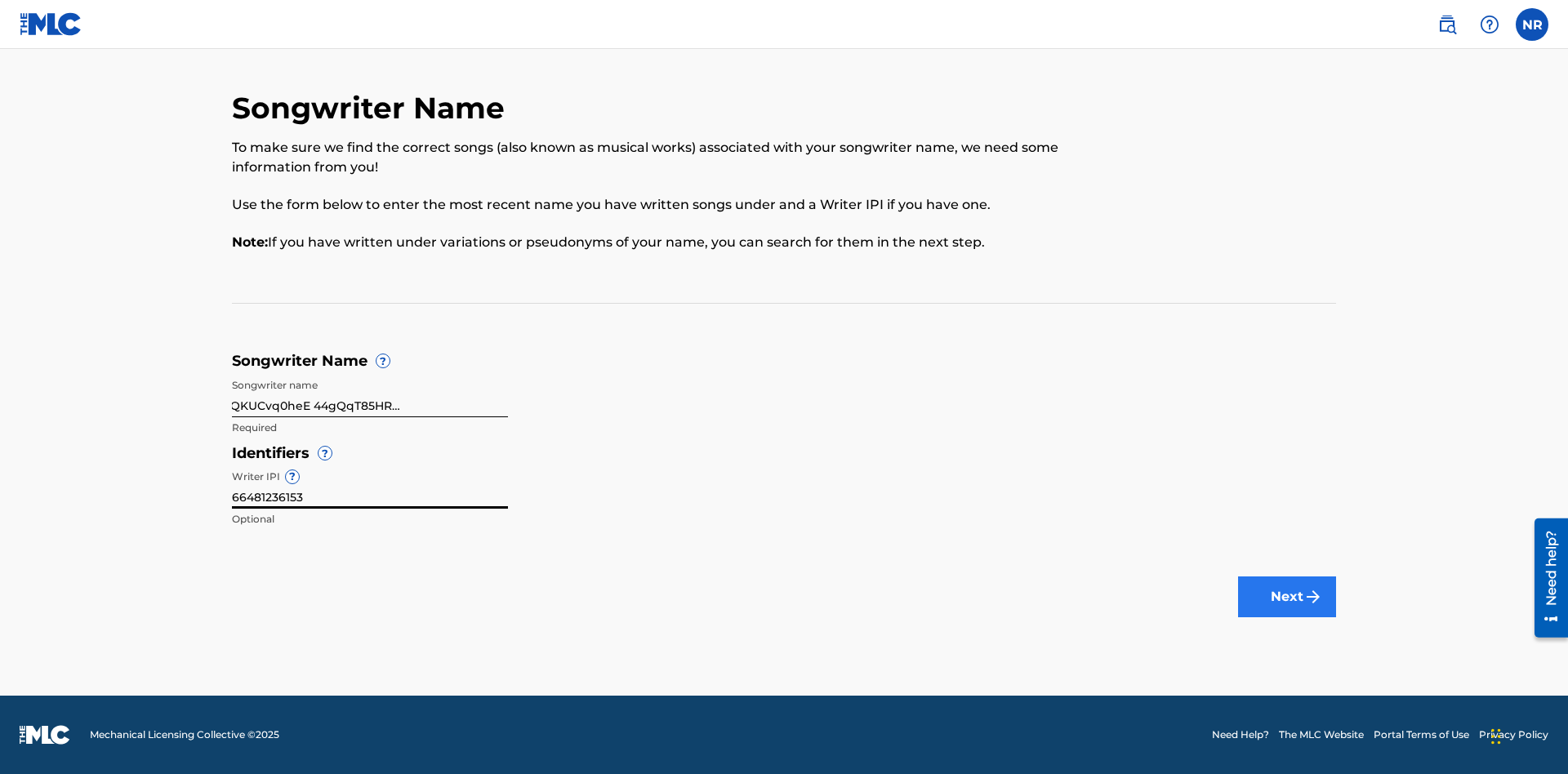
type input "66481236153"
click at [1287, 597] on button "Next" at bounding box center [1287, 597] width 98 height 41
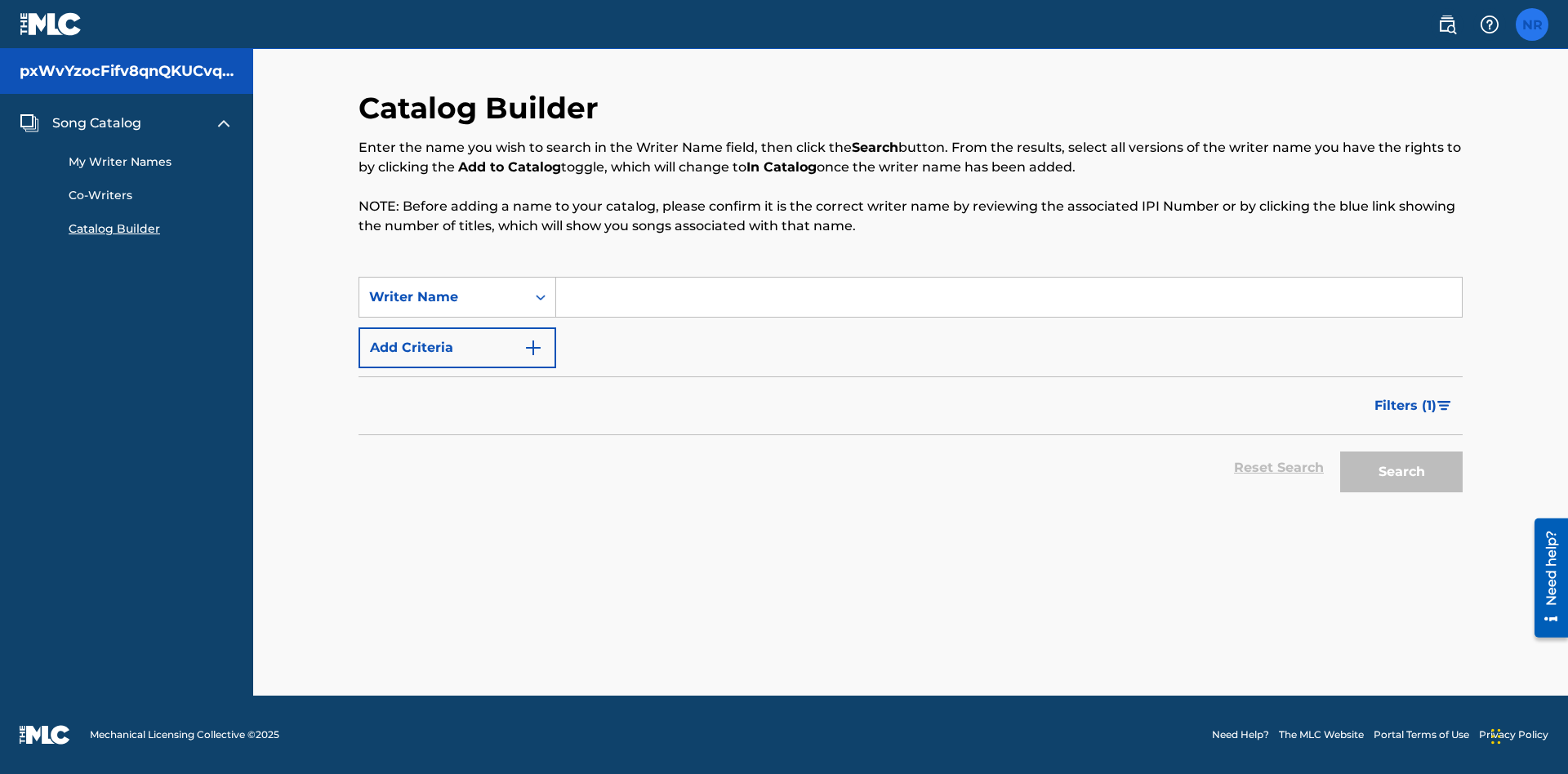
click at [1532, 24] on label at bounding box center [1532, 25] width 33 height 33
click at [1532, 25] on input "NR [PERSON_NAME] [EMAIL_ADDRESS][DOMAIN_NAME] Profile Log out" at bounding box center [1532, 25] width 0 height 0
click at [1370, 176] on link "Profile" at bounding box center [1371, 175] width 33 height 14
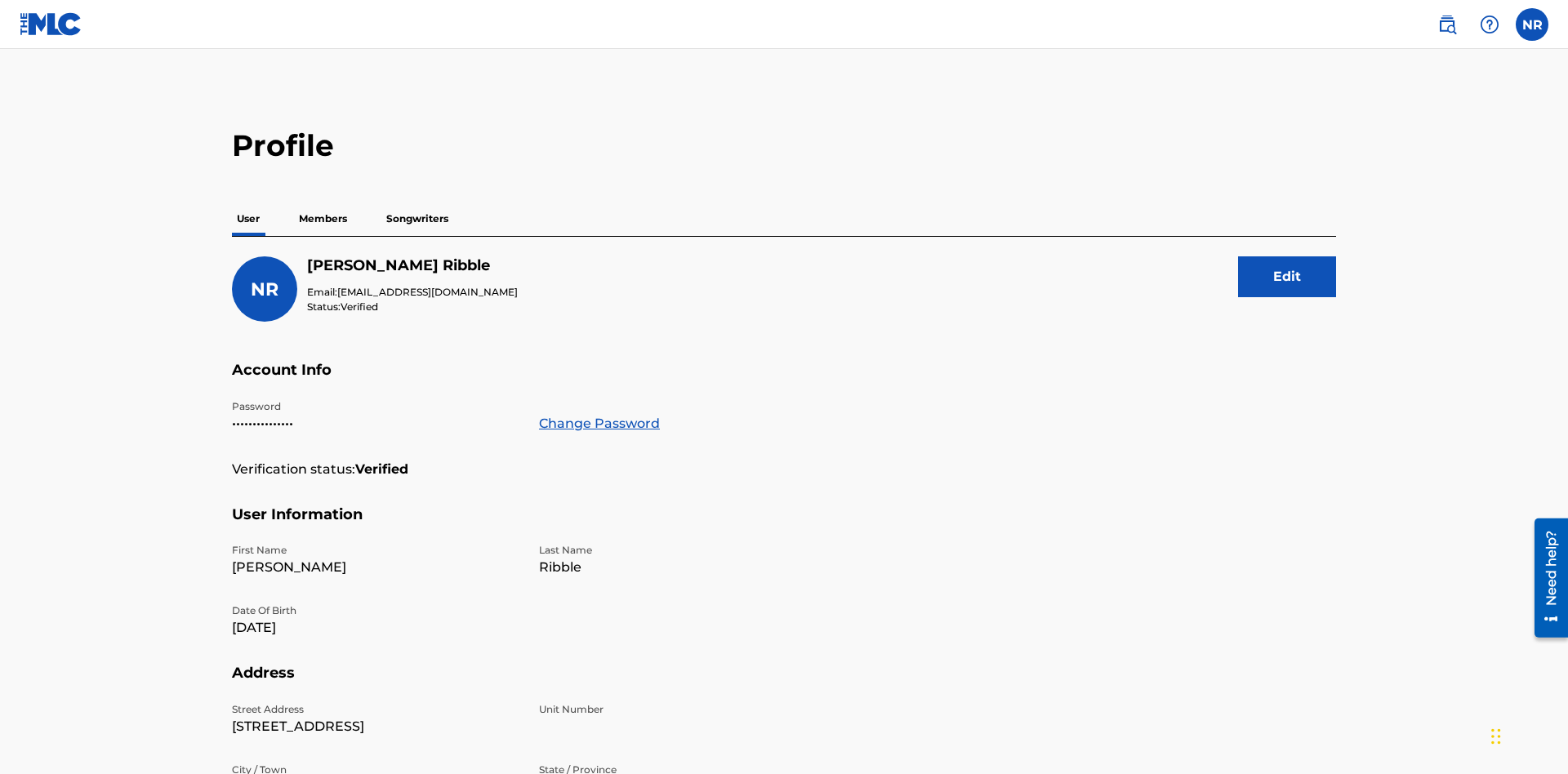
click at [417, 202] on p "Songwriters" at bounding box center [417, 219] width 72 height 34
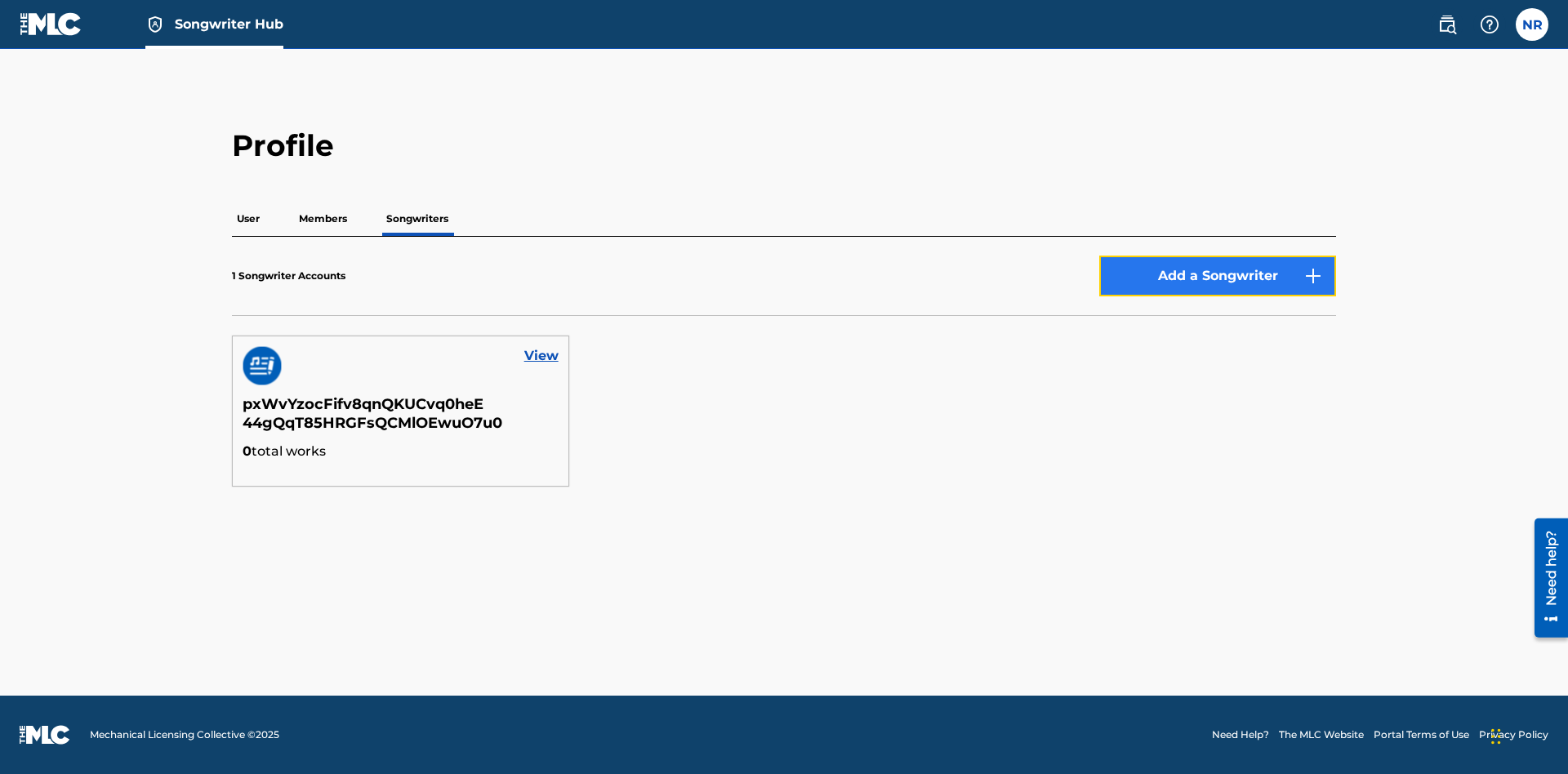
click at [1218, 276] on button "Add a Songwriter" at bounding box center [1218, 276] width 237 height 41
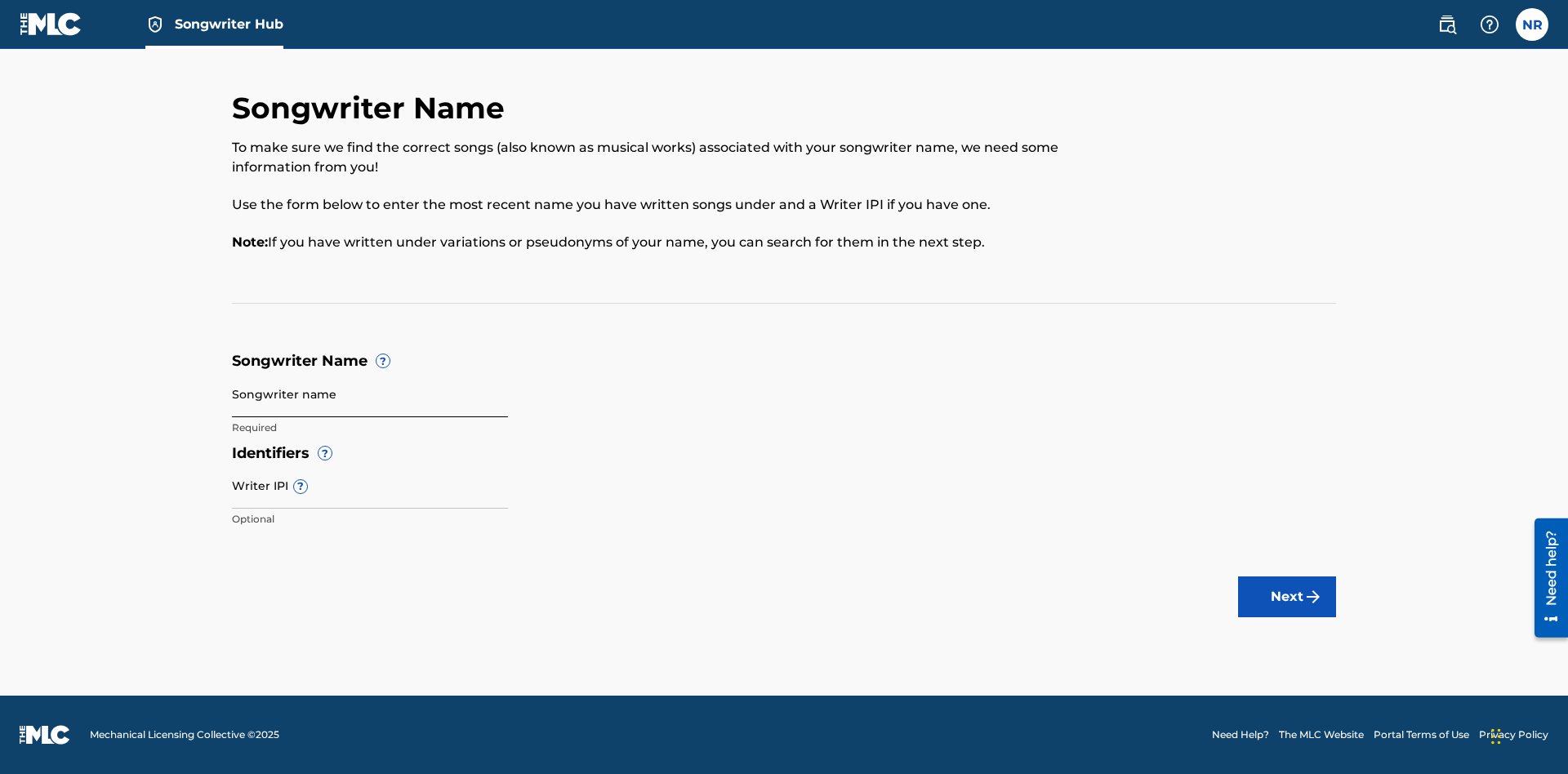
click at [370, 393] on input "Songwriter name" at bounding box center [369, 394] width 276 height 47
type input "VnX6Pzh4RcdlhfxeAmvpJSqMX Rxbs52gfHHIUFh3KW84Koq4P0"
click at [370, 485] on input "Writer IPI ?" at bounding box center [369, 485] width 276 height 47
type input "91063475473"
